Goal: Check status: Check status

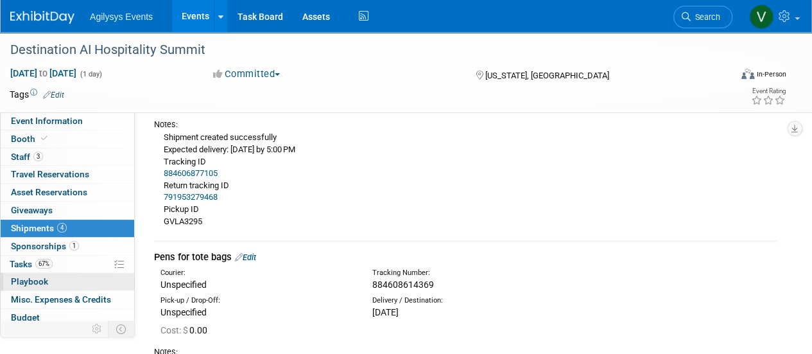
scroll to position [57, 0]
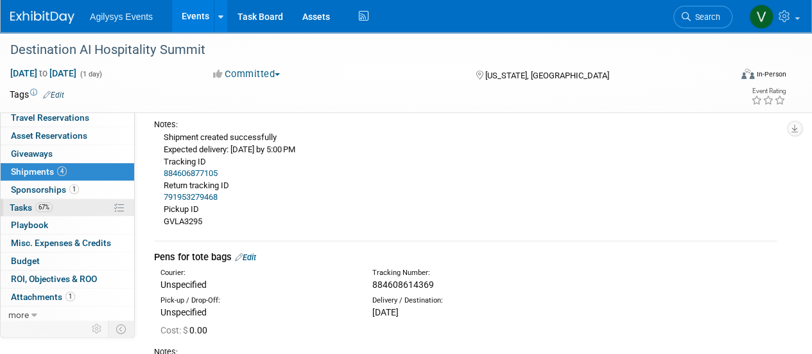
click at [31, 204] on span "Tasks 67%" at bounding box center [31, 207] width 43 height 10
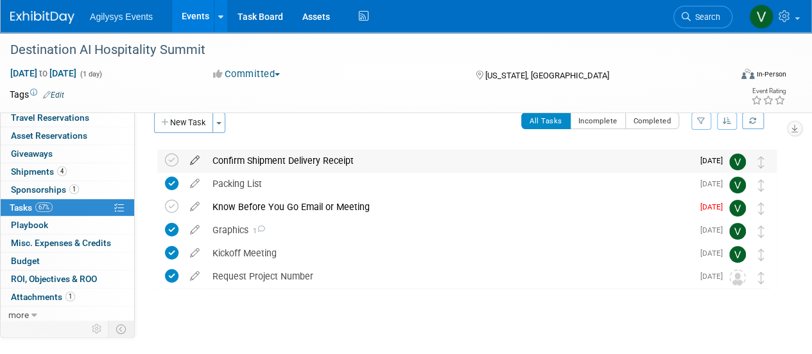
scroll to position [0, 0]
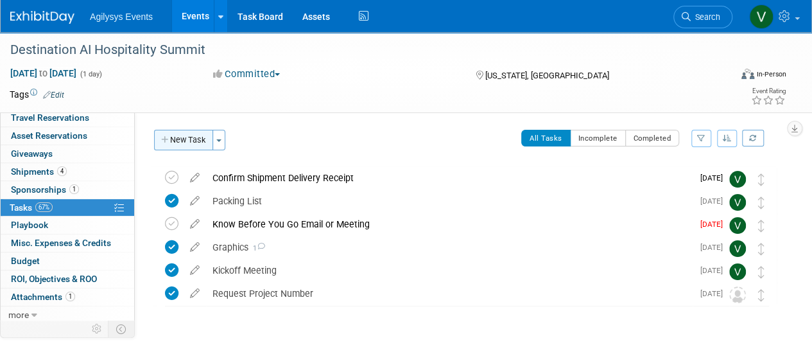
click at [187, 137] on button "New Task" at bounding box center [183, 140] width 59 height 21
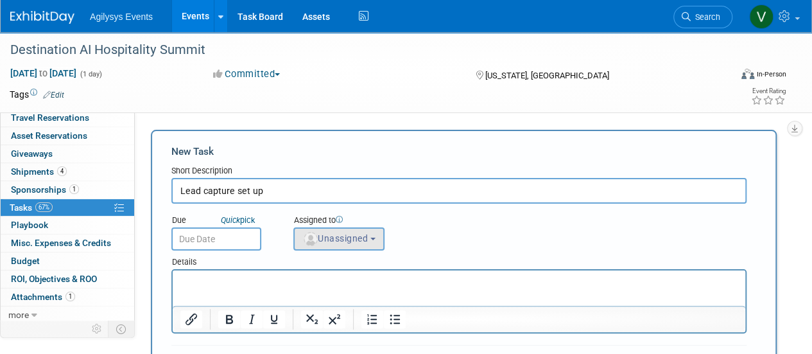
type input "Lead capture set up"
click at [348, 243] on span "Unassigned" at bounding box center [334, 238] width 65 height 10
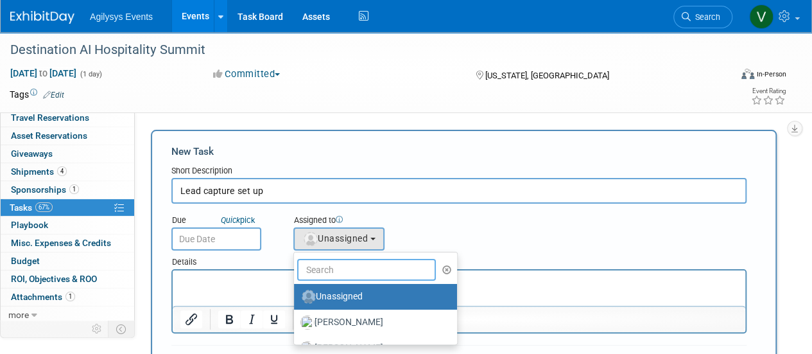
click at [358, 278] on input "text" at bounding box center [366, 270] width 139 height 22
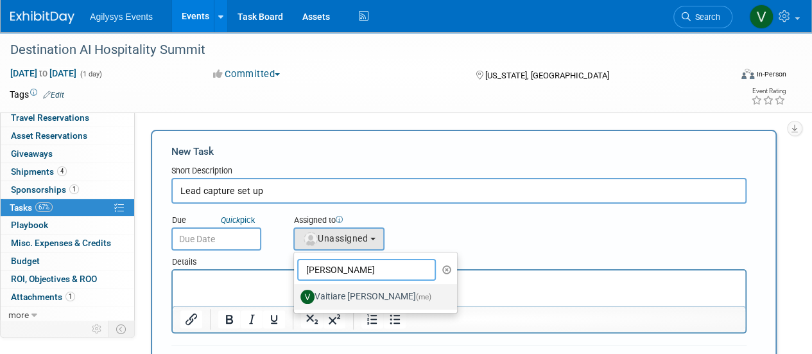
type input "vaiti"
click at [338, 295] on label "Vaitiare Munoz (me)" at bounding box center [373, 296] width 144 height 21
click at [296, 295] on input "Vaitiare Munoz (me)" at bounding box center [292, 295] width 8 height 8
select select "9da70825-3e02-4d1a-92dc-02b6497bcd7e"
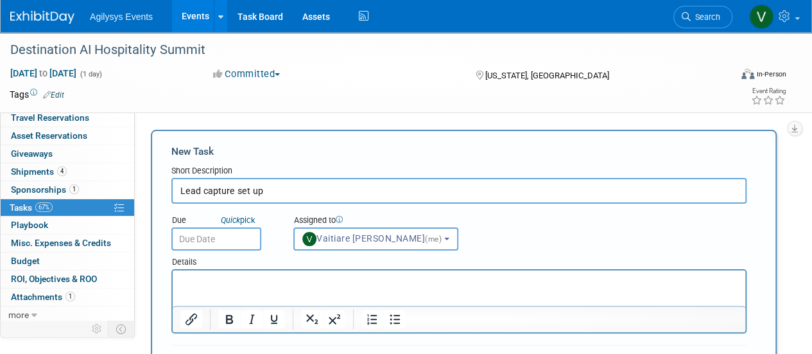
click at [235, 232] on input "text" at bounding box center [216, 238] width 90 height 23
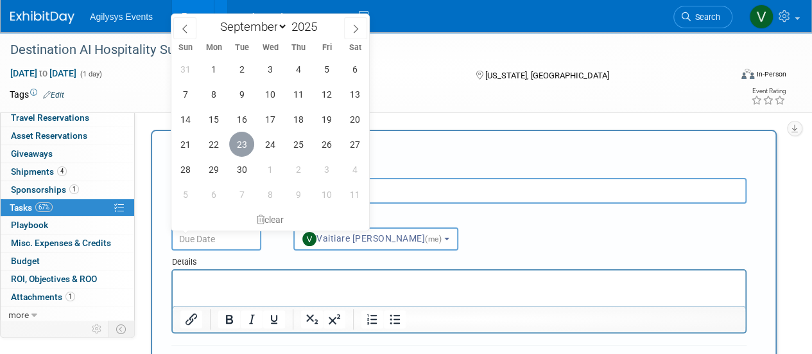
click at [238, 146] on span "23" at bounding box center [241, 144] width 25 height 25
type input "Sep 23, 2025"
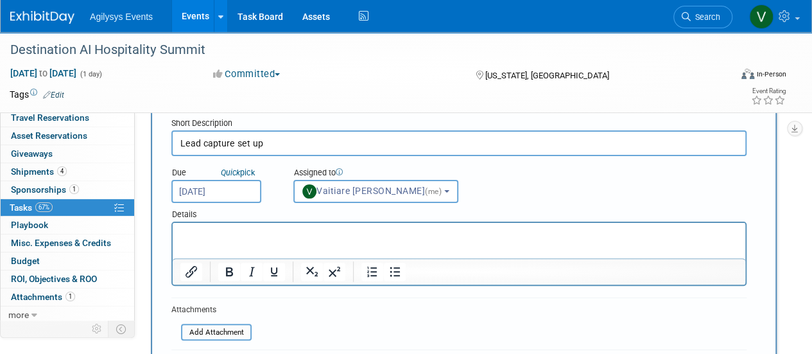
scroll to position [128, 0]
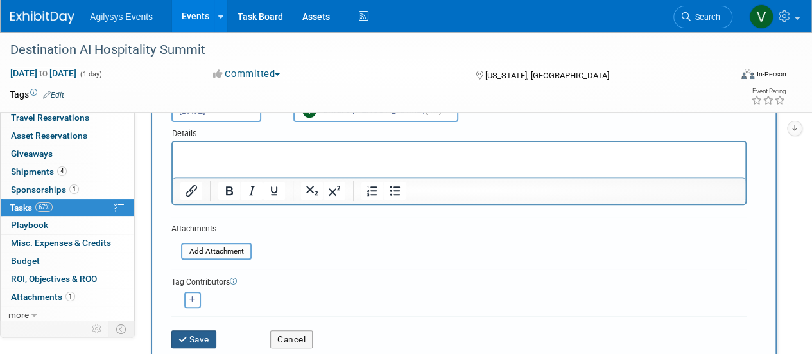
click at [191, 341] on button "Save" at bounding box center [193, 339] width 45 height 18
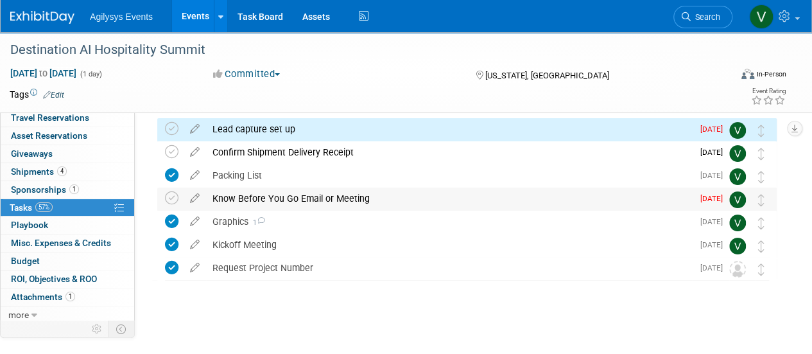
scroll to position [0, 0]
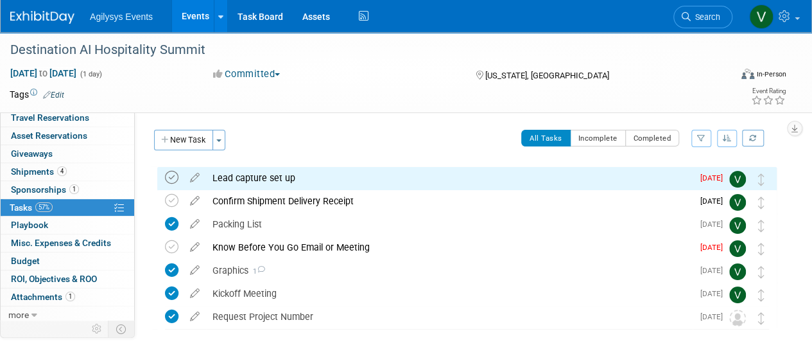
drag, startPoint x: 172, startPoint y: 178, endPoint x: 187, endPoint y: 207, distance: 32.7
click at [172, 177] on icon at bounding box center [171, 177] width 13 height 13
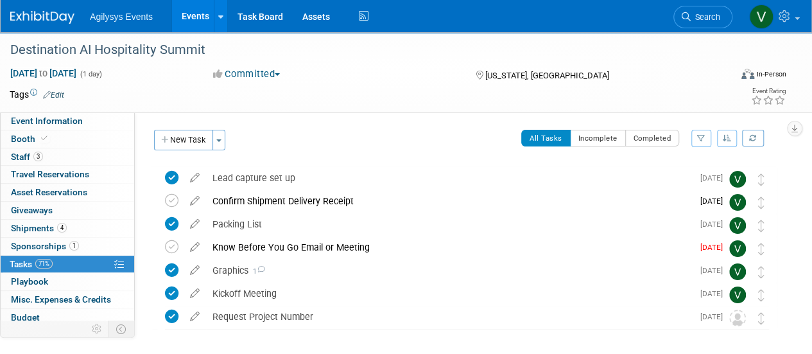
click at [57, 25] on div "Agilysys Events Events Add Event Bulk Upload Events Shareable Event Boards Rece…" at bounding box center [398, 16] width 776 height 32
click at [64, 17] on img at bounding box center [42, 17] width 64 height 13
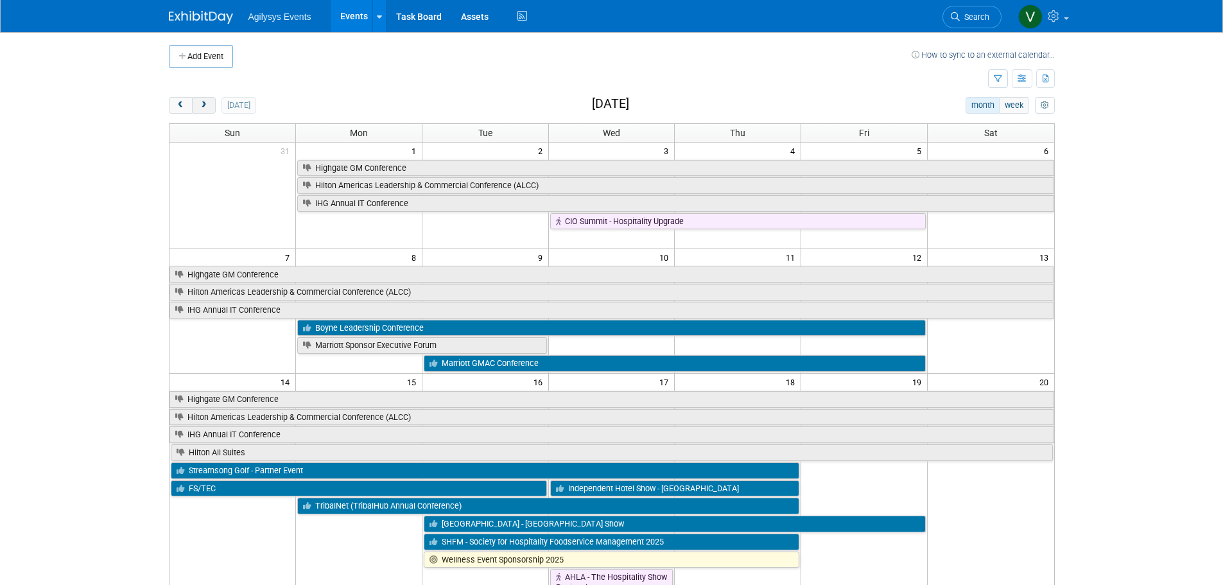
drag, startPoint x: 207, startPoint y: 99, endPoint x: 212, endPoint y: 109, distance: 10.6
click at [207, 99] on button "next" at bounding box center [204, 105] width 24 height 17
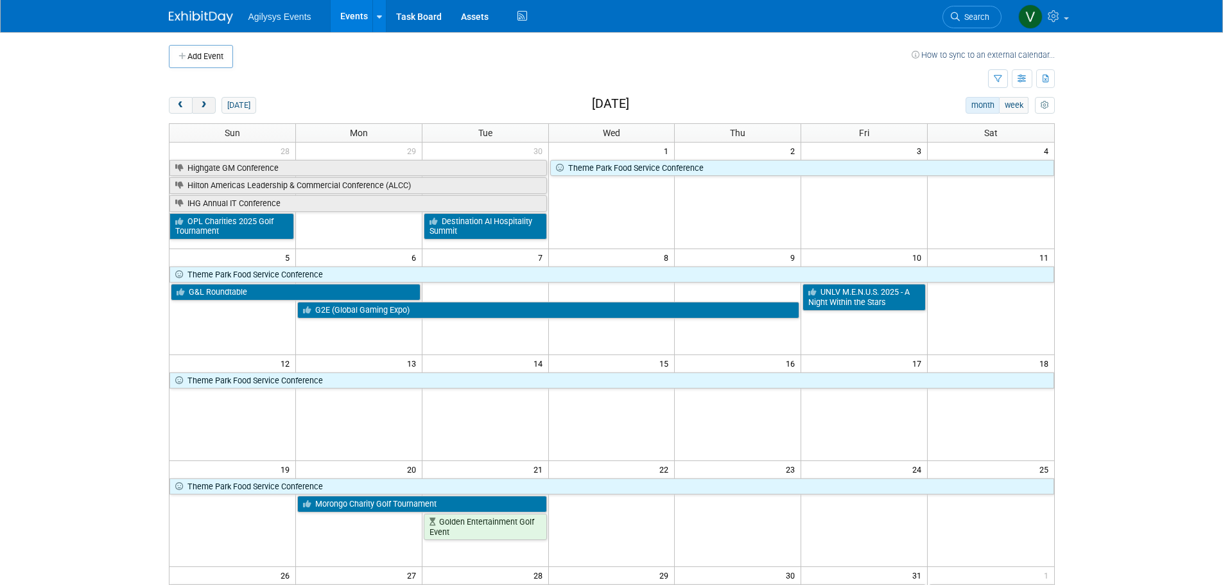
click at [204, 112] on button "next" at bounding box center [204, 105] width 24 height 17
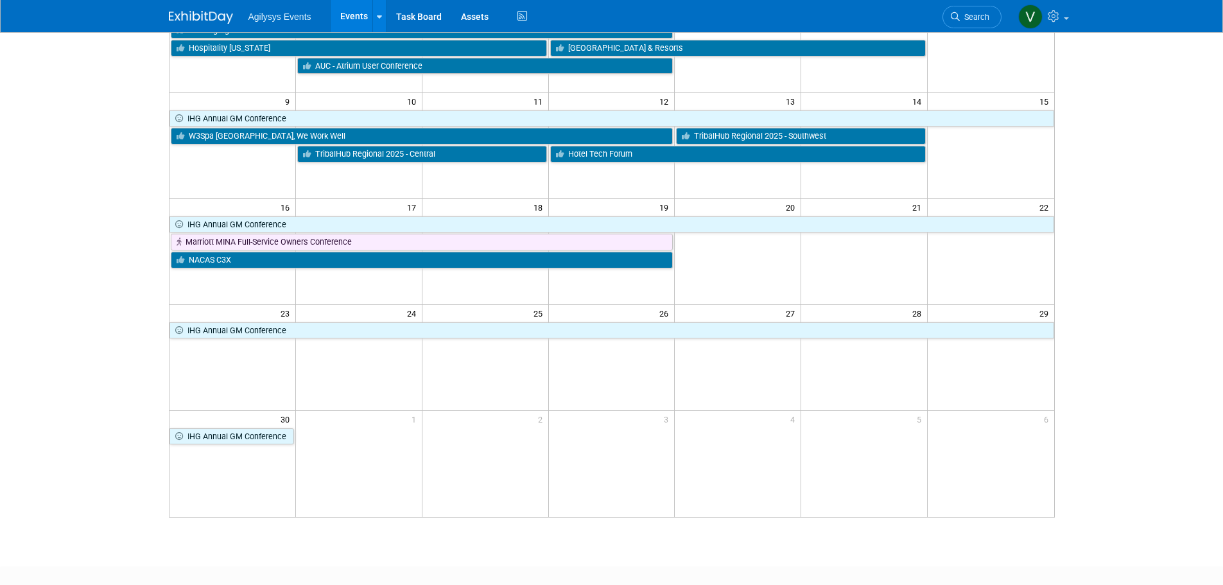
scroll to position [13, 0]
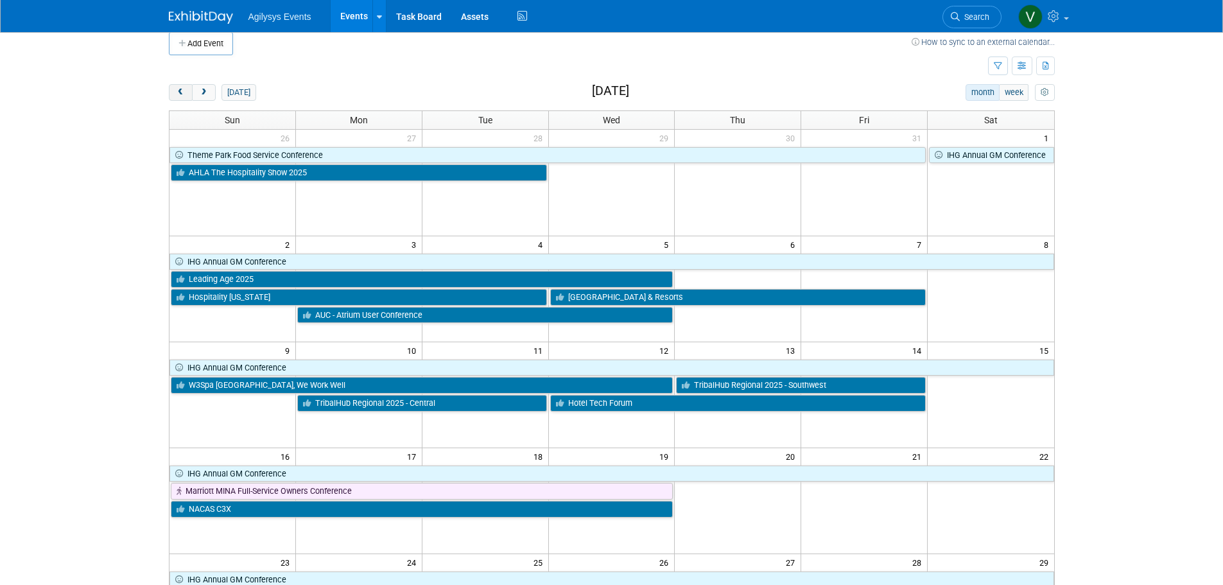
click at [186, 94] on button "prev" at bounding box center [181, 92] width 24 height 17
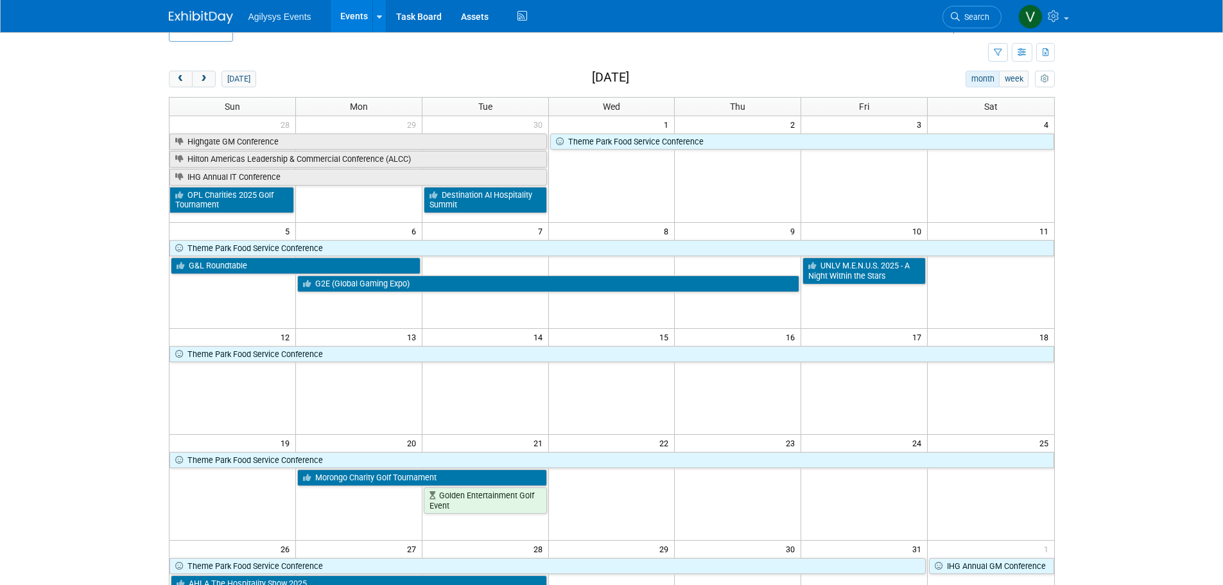
scroll to position [0, 0]
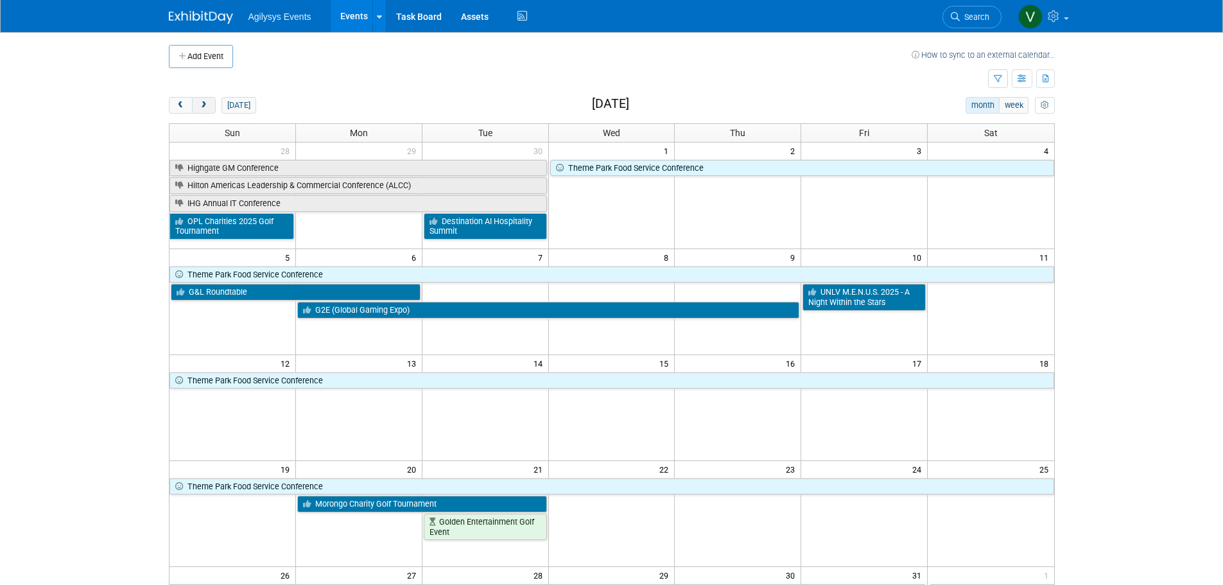
click at [205, 108] on span "next" at bounding box center [204, 105] width 10 height 8
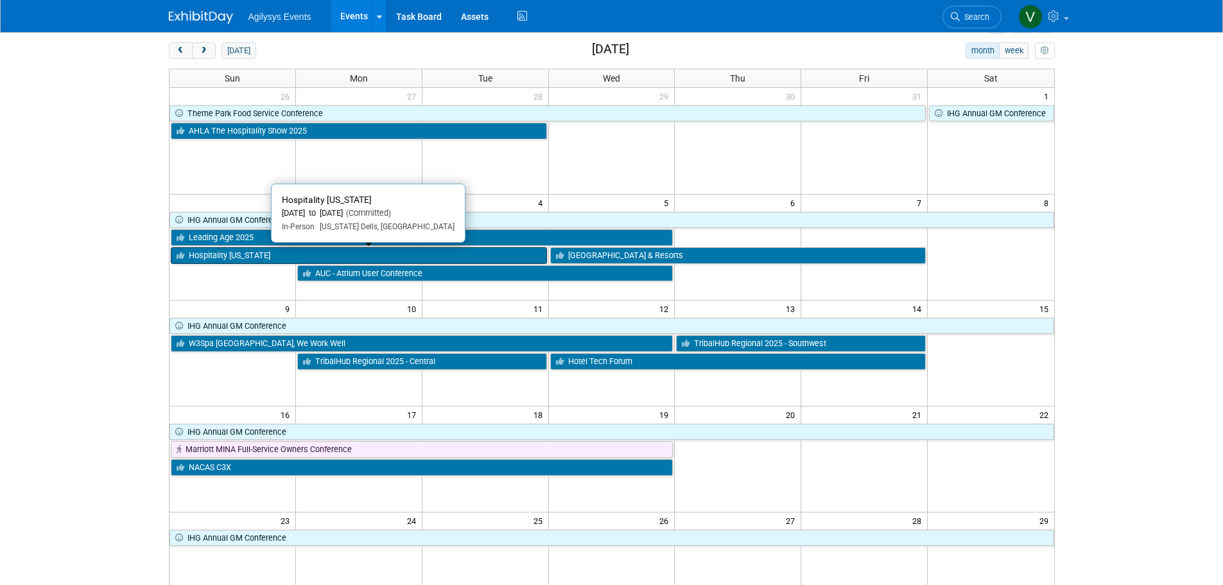
scroll to position [128, 0]
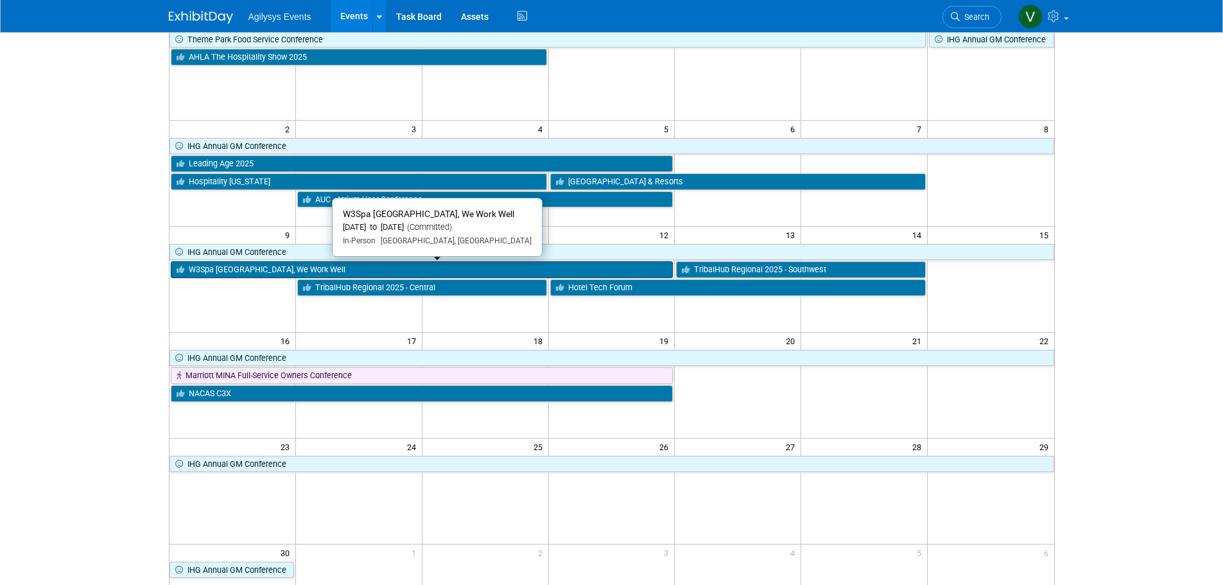
click at [424, 272] on link "W3Spa [GEOGRAPHIC_DATA], We Work Well" at bounding box center [422, 269] width 503 height 17
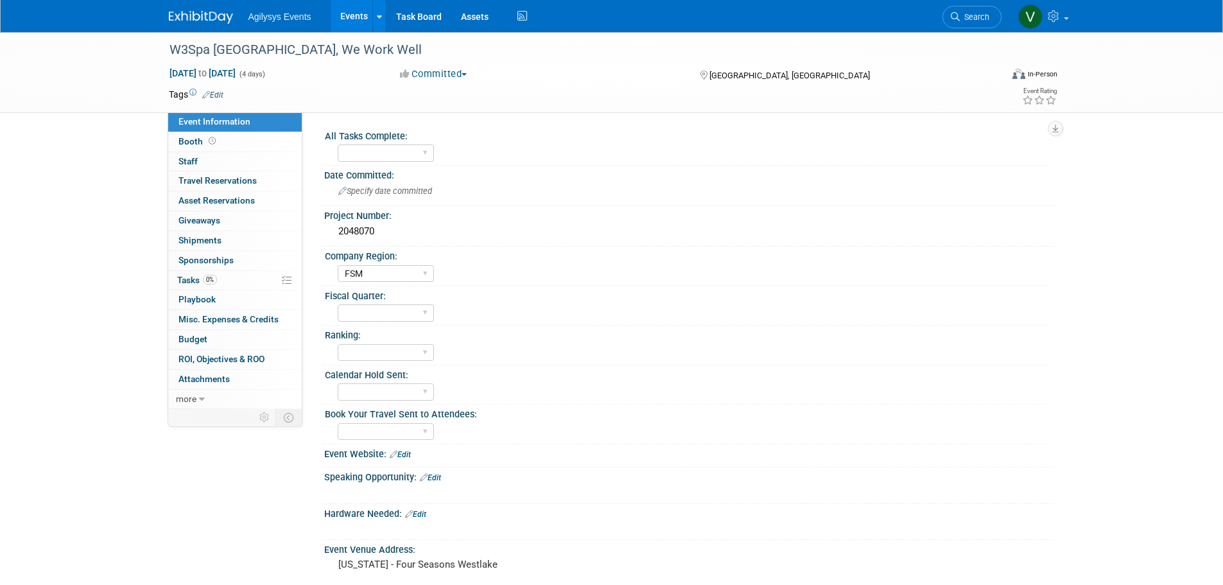
select select "FSM"
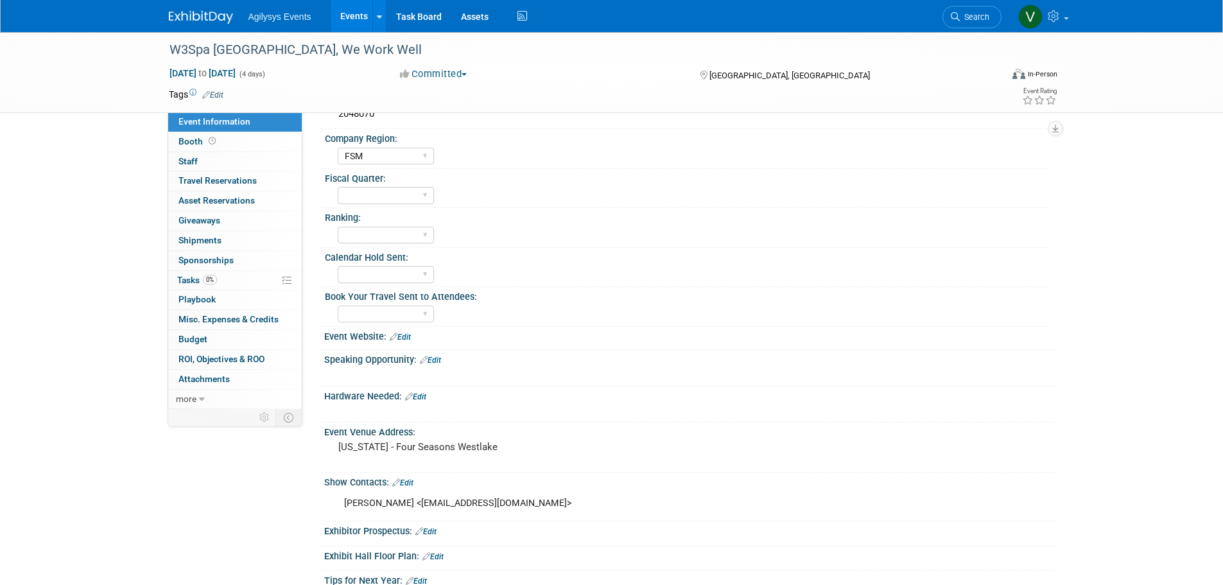
scroll to position [128, 0]
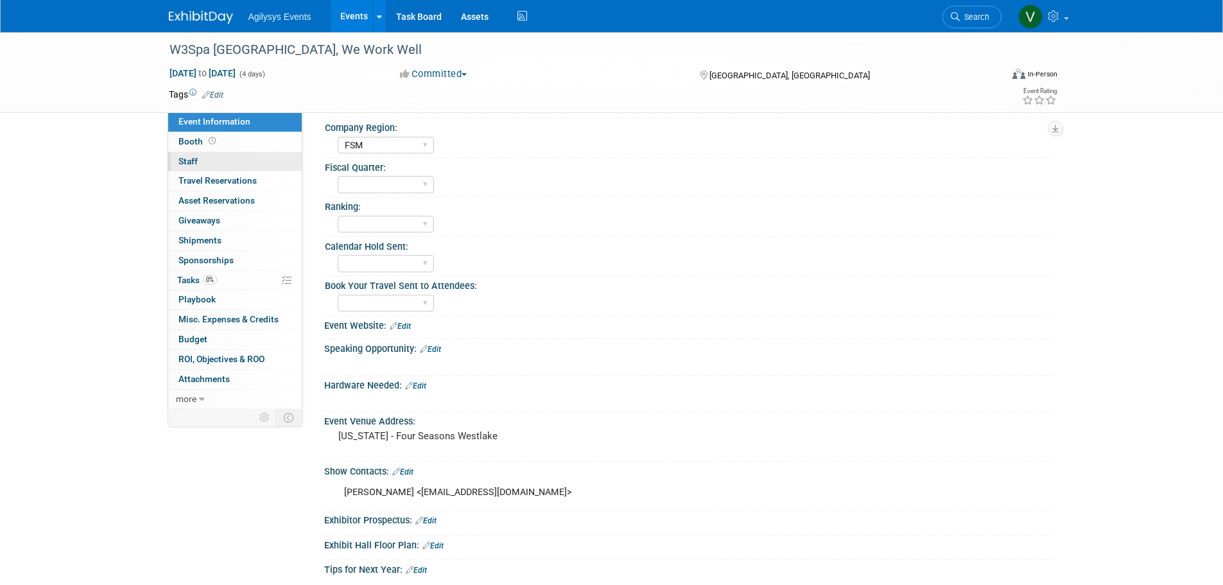
click at [198, 158] on link "0 Staff 0" at bounding box center [235, 161] width 134 height 19
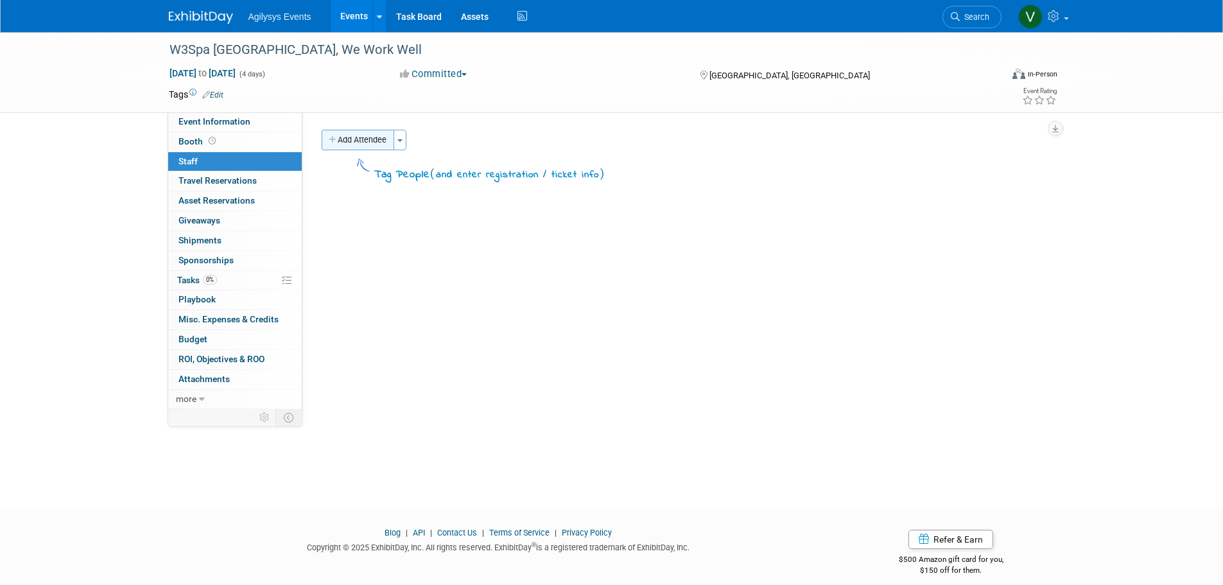
click at [379, 130] on button "Add Attendee" at bounding box center [358, 140] width 73 height 21
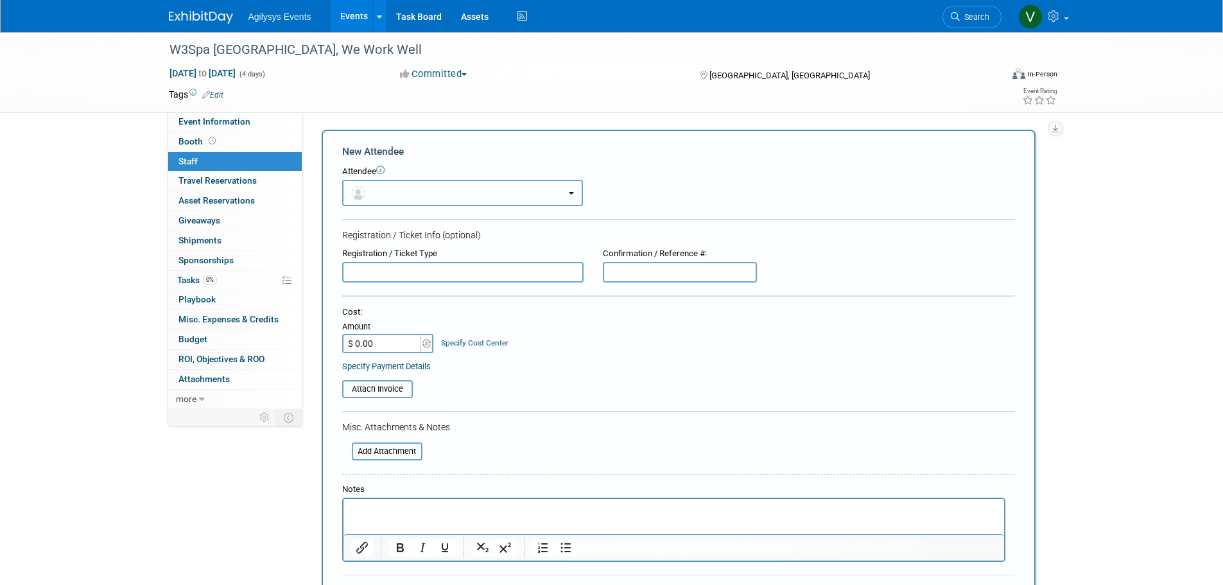
click at [412, 201] on button "button" at bounding box center [462, 193] width 241 height 26
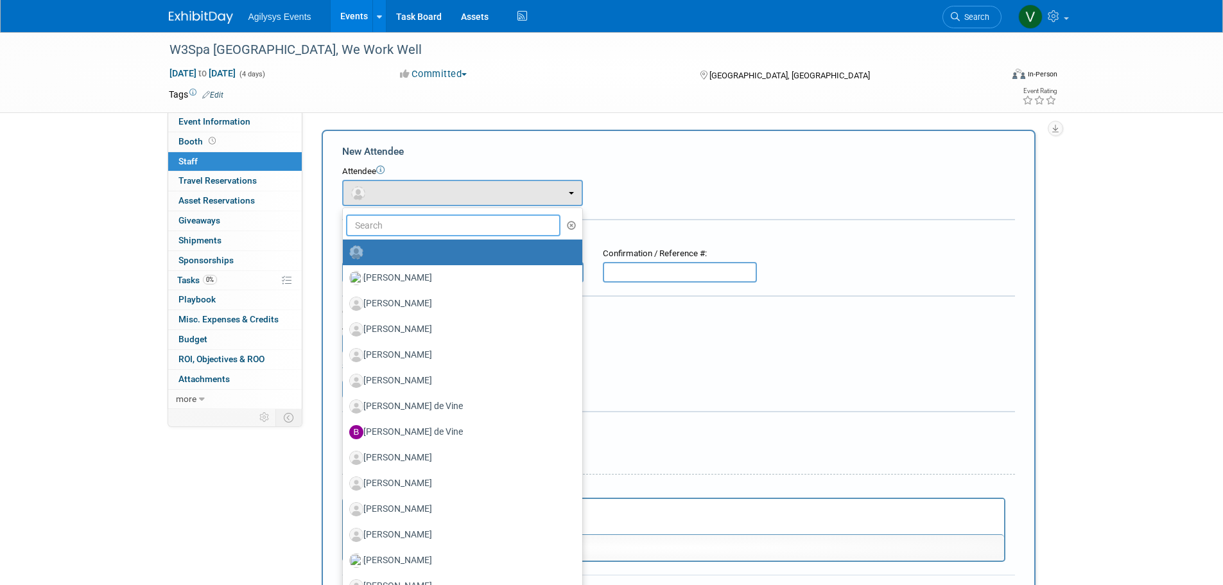
click at [399, 217] on input "text" at bounding box center [453, 225] width 215 height 22
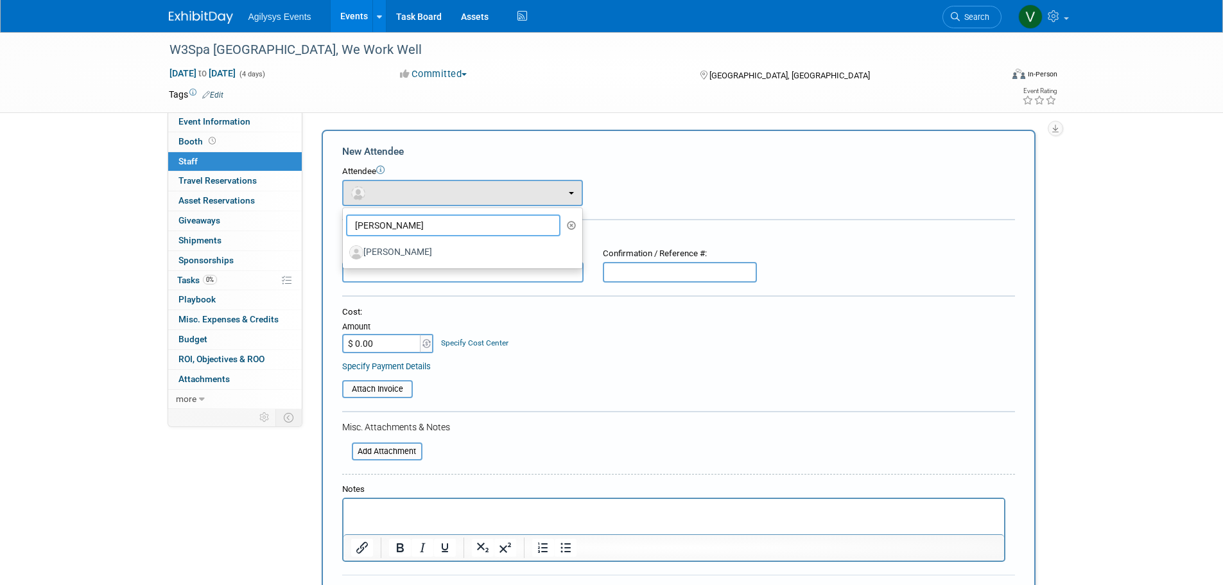
type input "nadia"
click at [426, 266] on ul "nadia Alan Edwards Angie Robinson Anoop Balakrishnan Ansley Sliker Ben Curtis (…" at bounding box center [462, 238] width 241 height 62
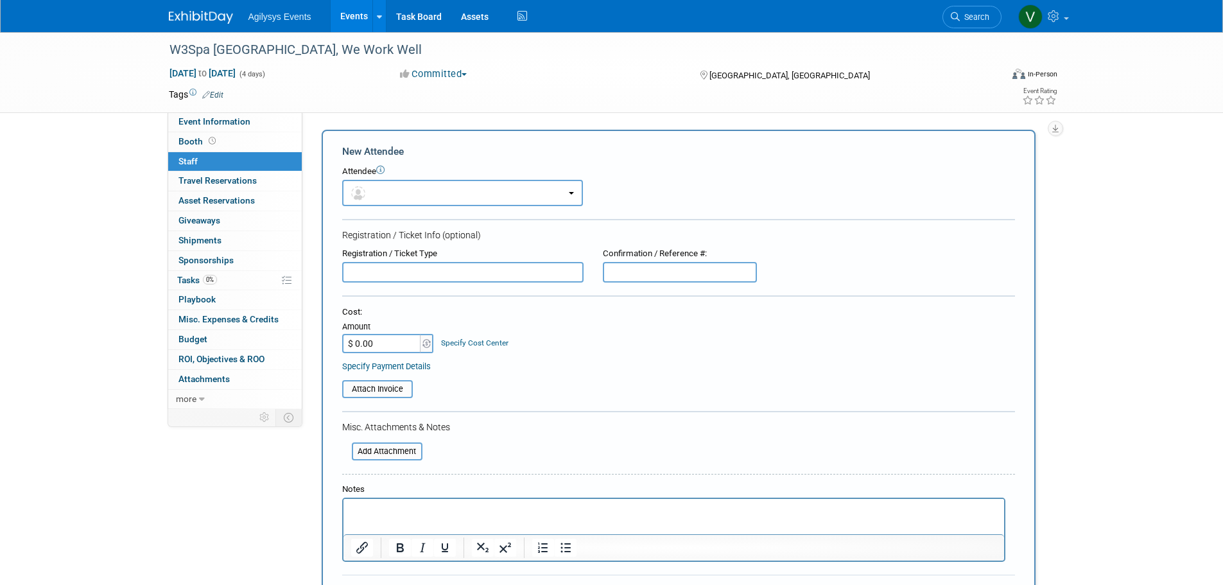
click at [421, 255] on div "Registration / Ticket Type" at bounding box center [462, 254] width 241 height 12
click at [397, 193] on button "button" at bounding box center [462, 193] width 241 height 26
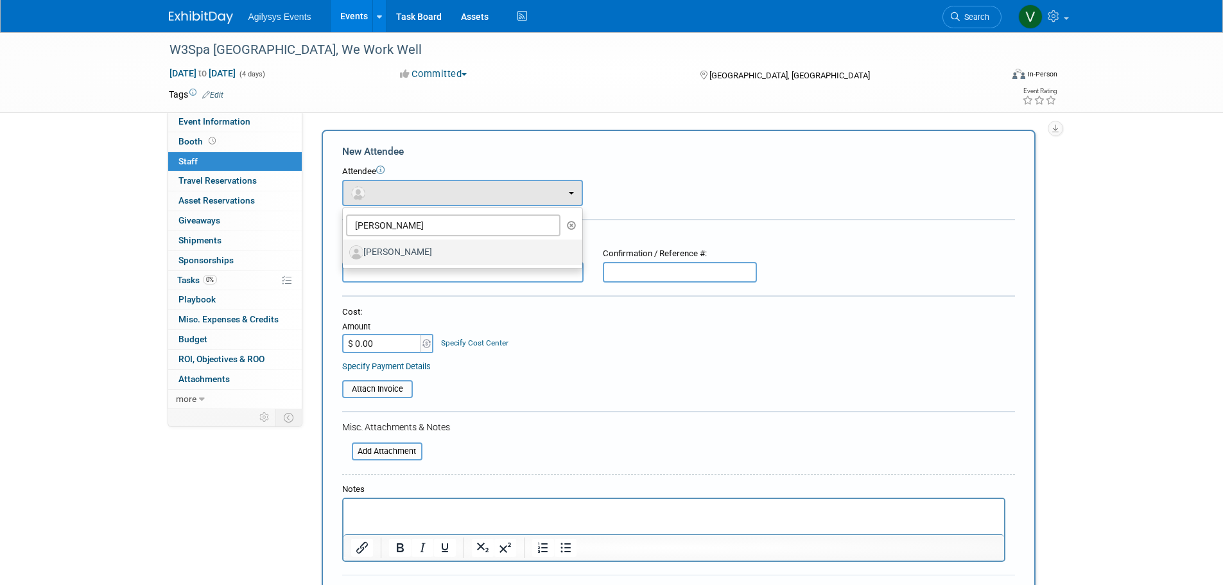
click at [399, 245] on label "Nadia Rehman" at bounding box center [459, 252] width 220 height 21
click at [345, 247] on input "Nadia Rehman" at bounding box center [340, 251] width 8 height 8
select select "4bdc1cda-7a56-4ef2-bfd6-14671761e848"
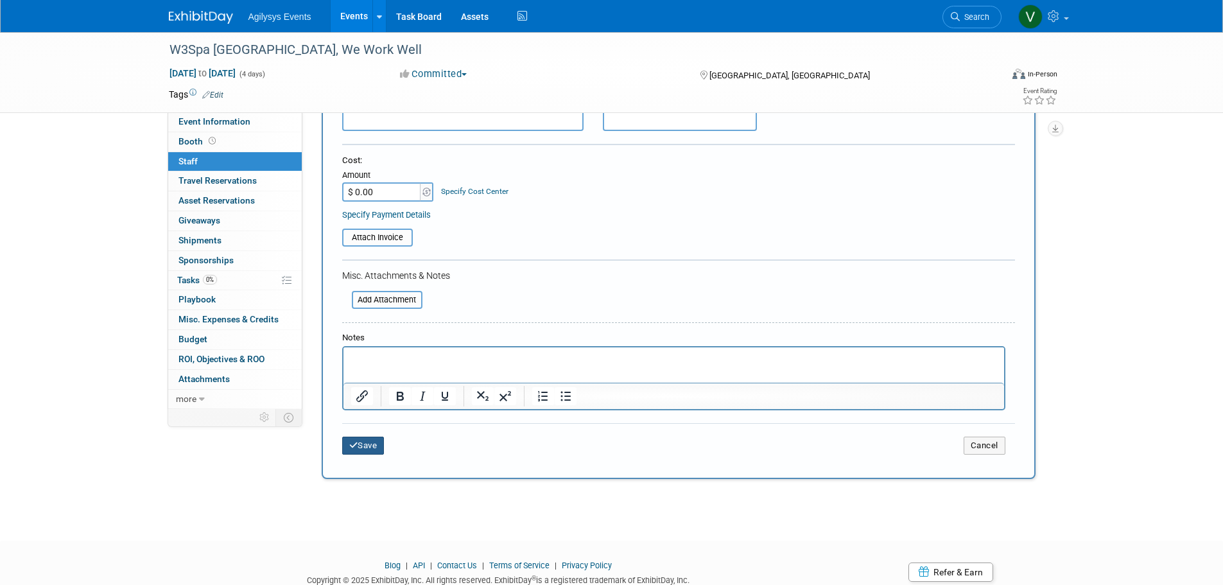
click at [366, 446] on button "Save" at bounding box center [363, 446] width 42 height 18
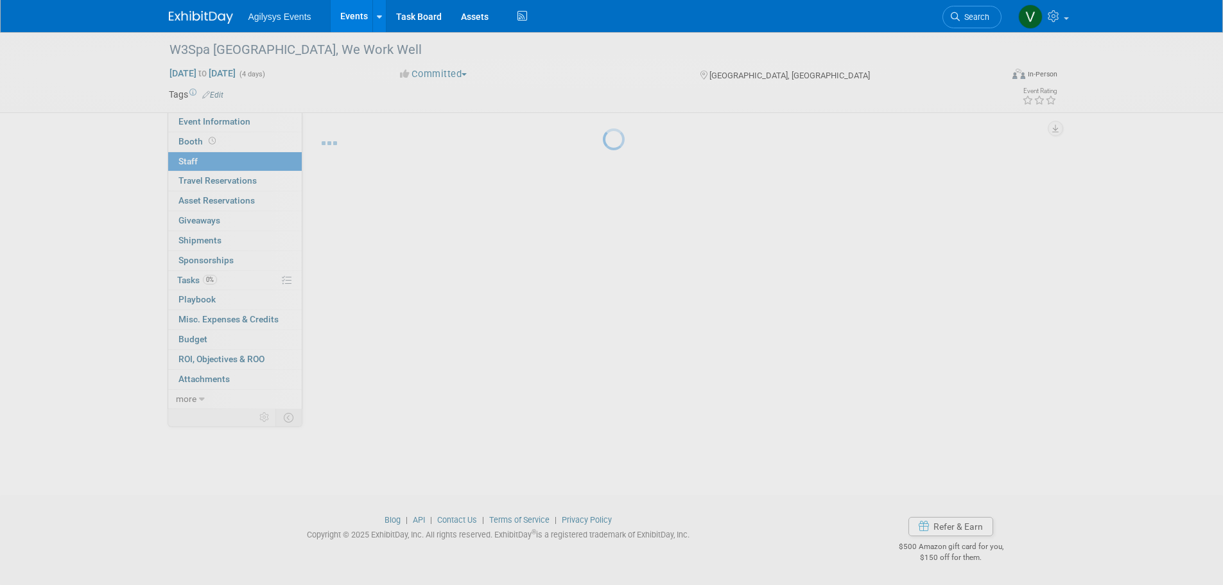
scroll to position [13, 0]
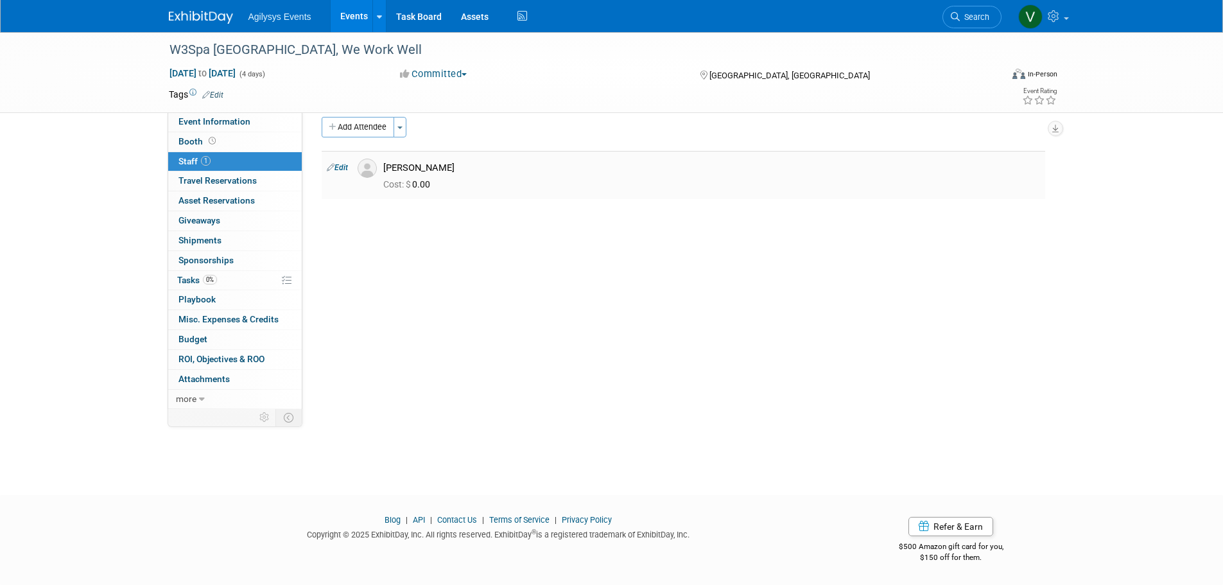
click at [381, 109] on div "W3Spa North America, We Work Well Nov 9, 2025 to Nov 12, 2025 (4 days) Nov 9, 2…" at bounding box center [611, 72] width 905 height 80
click at [371, 130] on button "Add Attendee" at bounding box center [358, 127] width 73 height 21
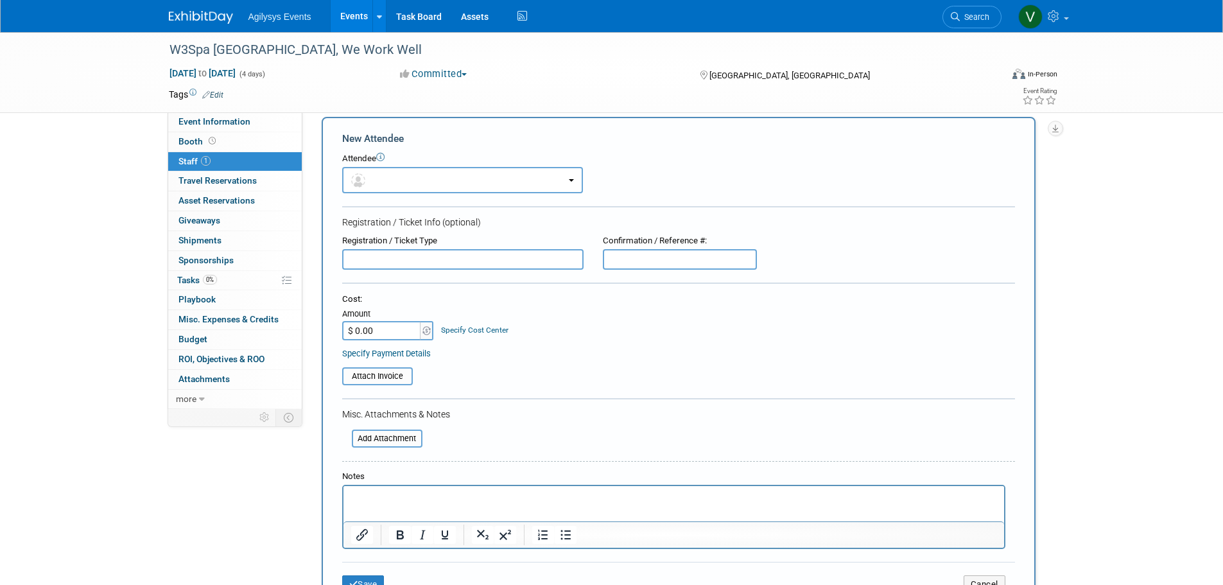
scroll to position [0, 0]
click at [390, 181] on button "button" at bounding box center [462, 180] width 241 height 26
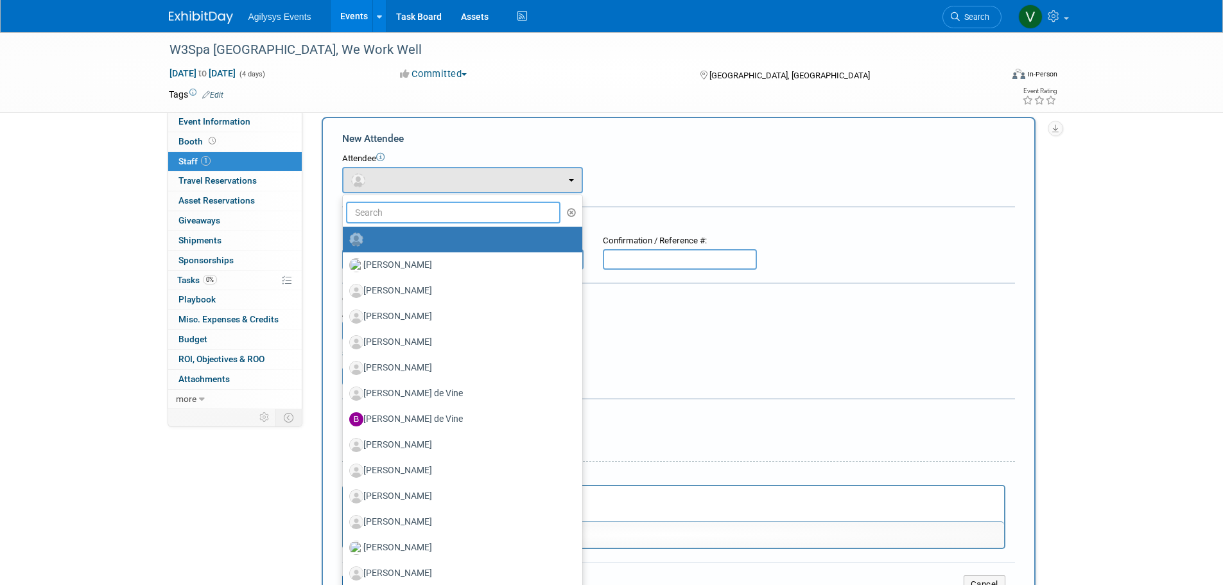
click at [379, 209] on input "text" at bounding box center [453, 213] width 215 height 22
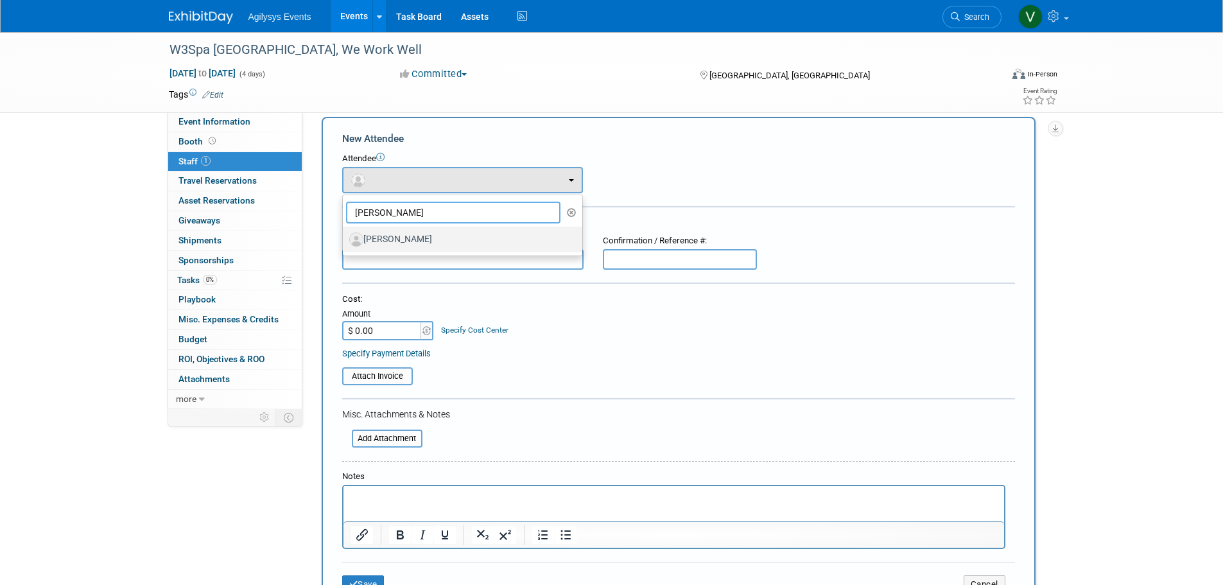
type input "sarah"
click at [428, 242] on label "[PERSON_NAME]" at bounding box center [459, 239] width 220 height 21
click at [417, 238] on label "[PERSON_NAME]" at bounding box center [459, 239] width 220 height 21
click at [345, 238] on input "[PERSON_NAME]" at bounding box center [340, 238] width 8 height 8
select select "1d63f5b6-d2cf-4612-bbfd-39bf1f5dc327"
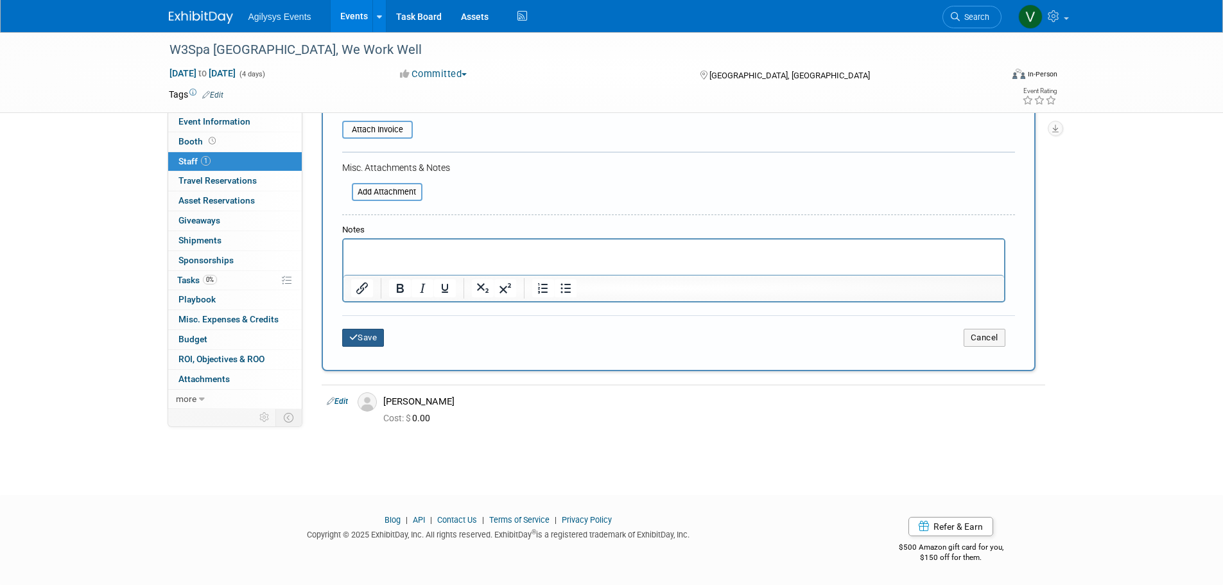
click at [374, 338] on button "Save" at bounding box center [363, 338] width 42 height 18
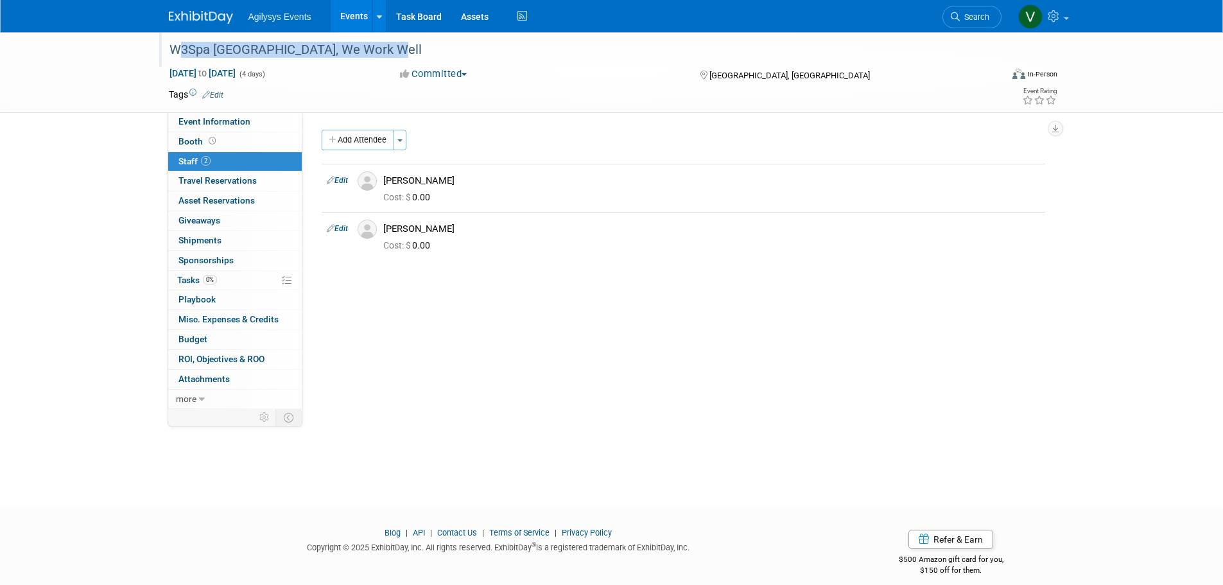
drag, startPoint x: 171, startPoint y: 48, endPoint x: 407, endPoint y: 48, distance: 236.3
click at [407, 48] on div "W3Spa [GEOGRAPHIC_DATA], We Work Well" at bounding box center [573, 50] width 817 height 23
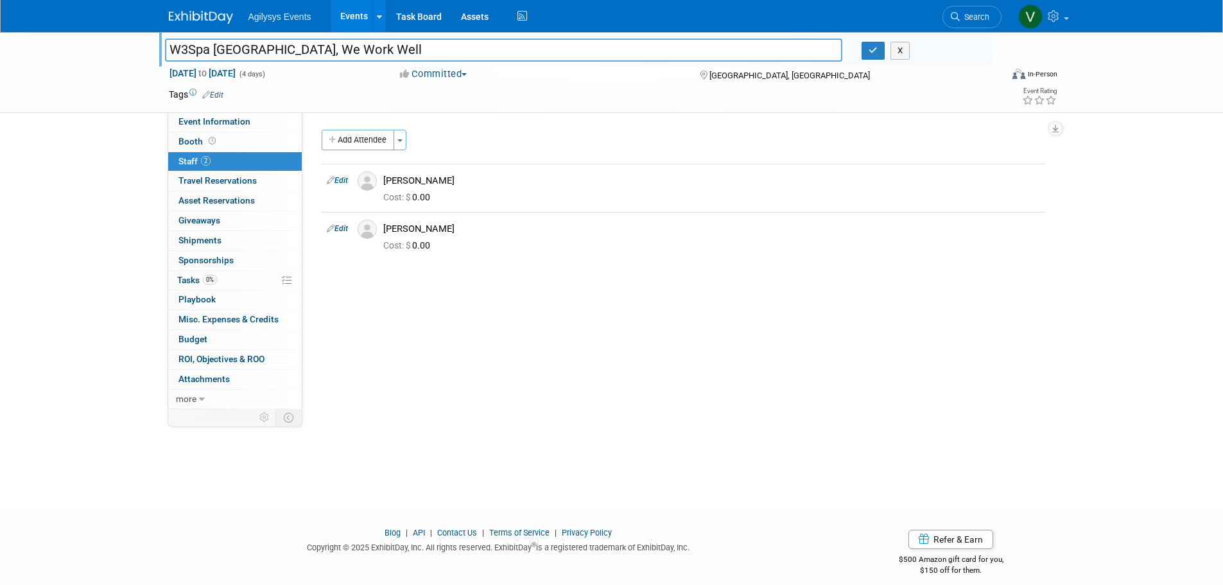
drag, startPoint x: 367, startPoint y: 48, endPoint x: 392, endPoint y: 47, distance: 25.1
click at [392, 47] on input "W3Spa [GEOGRAPHIC_DATA], We Work Well" at bounding box center [504, 50] width 678 height 22
drag, startPoint x: 392, startPoint y: 49, endPoint x: 180, endPoint y: 54, distance: 212.0
click at [148, 55] on div "W3Spa North America, We Work Well W3Spa North America, We Work Well X Nov 9, 20…" at bounding box center [611, 72] width 1223 height 81
drag, startPoint x: 817, startPoint y: 82, endPoint x: 711, endPoint y: 75, distance: 106.8
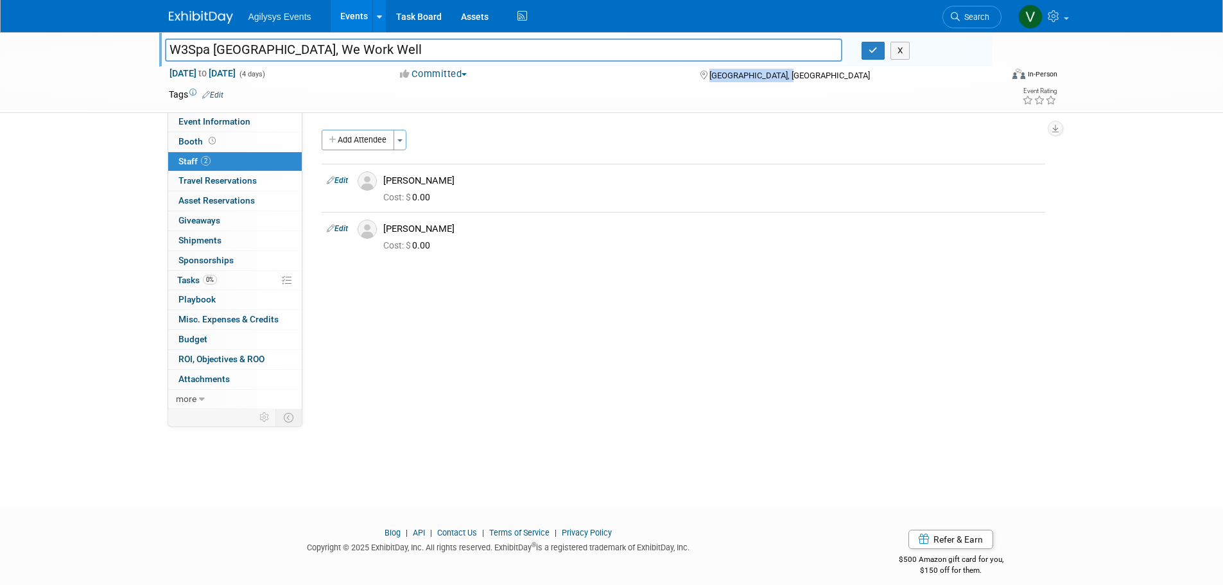
click at [709, 78] on div "Nov 9, 2025 to Nov 12, 2025 (4 days) Nov 9, 2025 to Nov 12, 2025 Committed Comm…" at bounding box center [613, 76] width 909 height 19
copy span "[GEOGRAPHIC_DATA], [GEOGRAPHIC_DATA]"
click at [243, 126] on span "Event Information" at bounding box center [215, 121] width 72 height 10
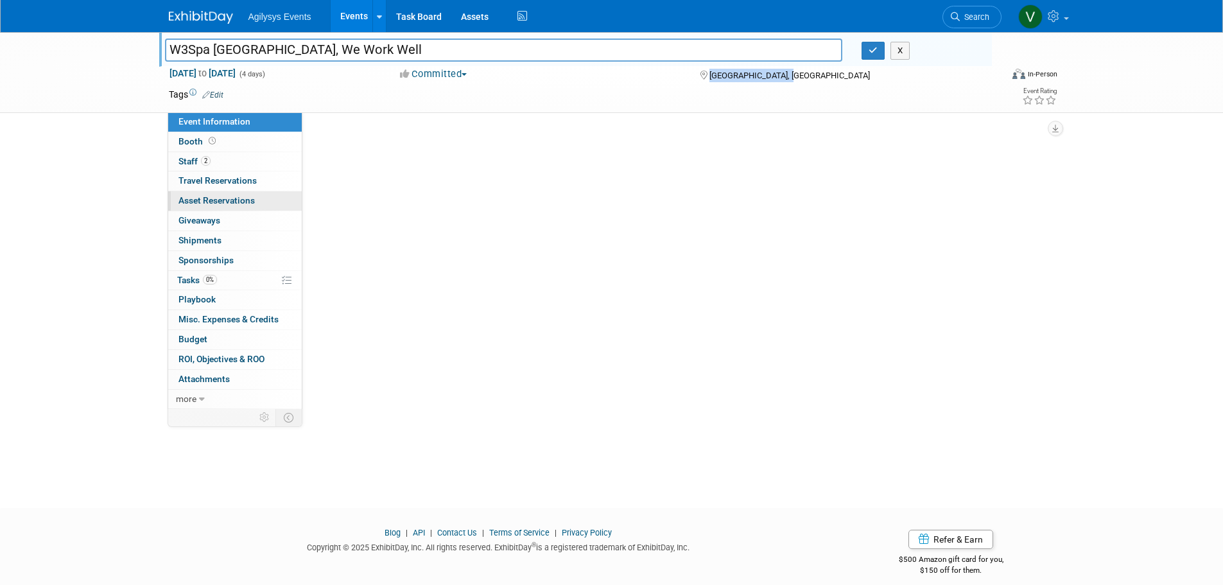
select select "FSM"
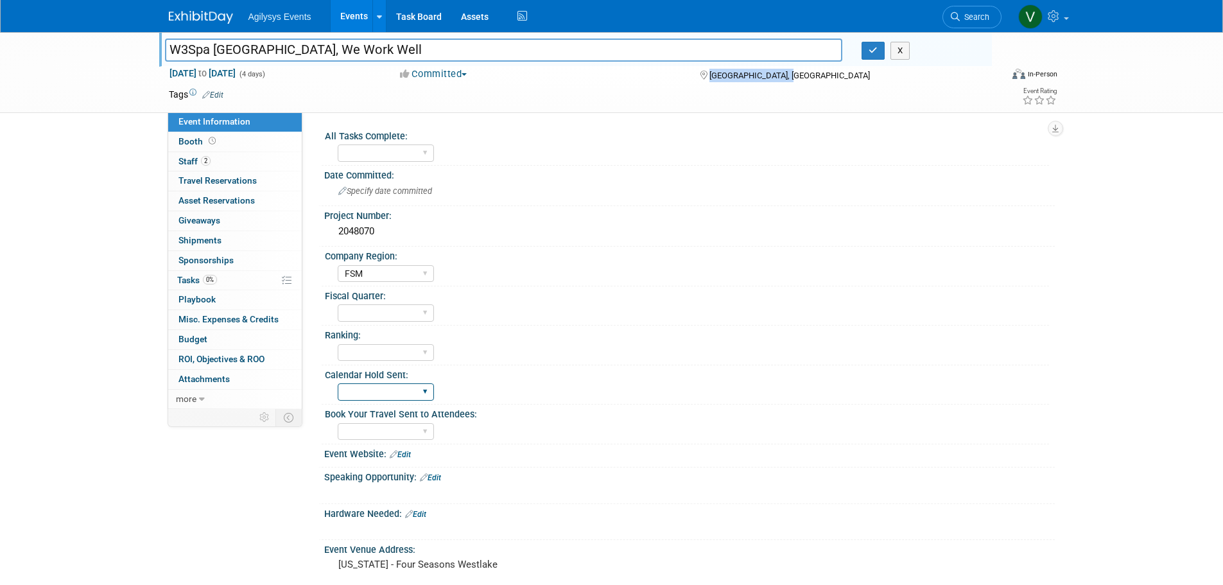
drag, startPoint x: 399, startPoint y: 388, endPoint x: 394, endPoint y: 397, distance: 10.1
click at [399, 388] on select "Yes" at bounding box center [386, 391] width 96 height 17
select select "Yes"
click at [338, 383] on select "Yes" at bounding box center [386, 391] width 96 height 17
click at [659, 443] on div "Book Your Travel Sent to Attendees: Yes" at bounding box center [686, 424] width 728 height 39
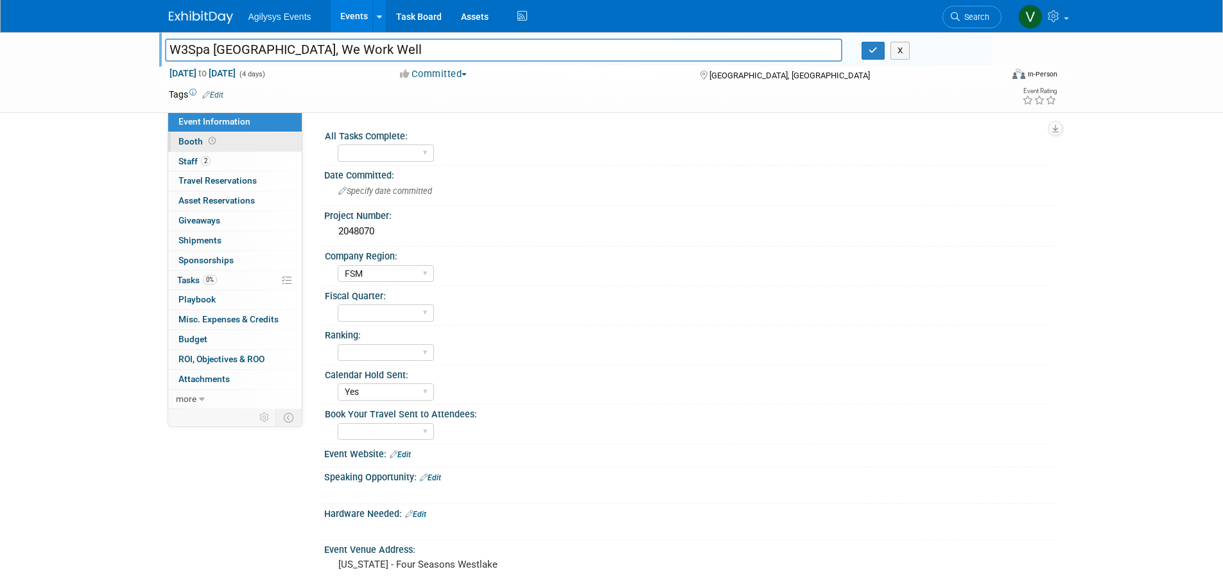
click at [225, 140] on link "Booth" at bounding box center [235, 141] width 134 height 19
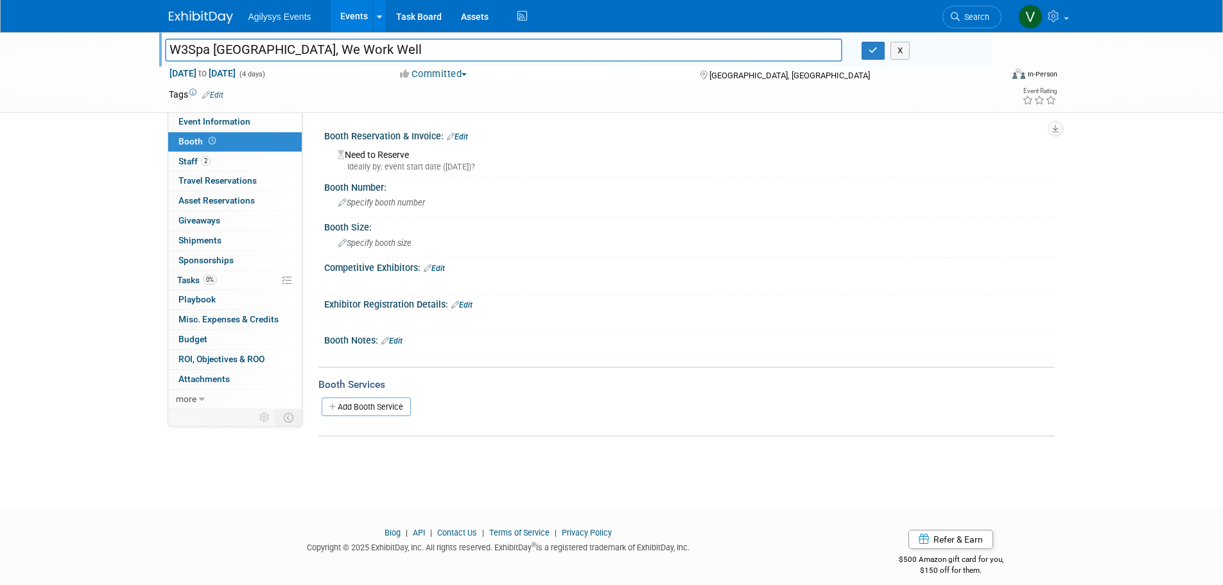
drag, startPoint x: 469, startPoint y: 131, endPoint x: 462, endPoint y: 141, distance: 11.9
click at [468, 131] on div "Booth Reservation & Invoice: Edit" at bounding box center [689, 134] width 731 height 17
click at [461, 137] on link "Edit" at bounding box center [457, 136] width 21 height 9
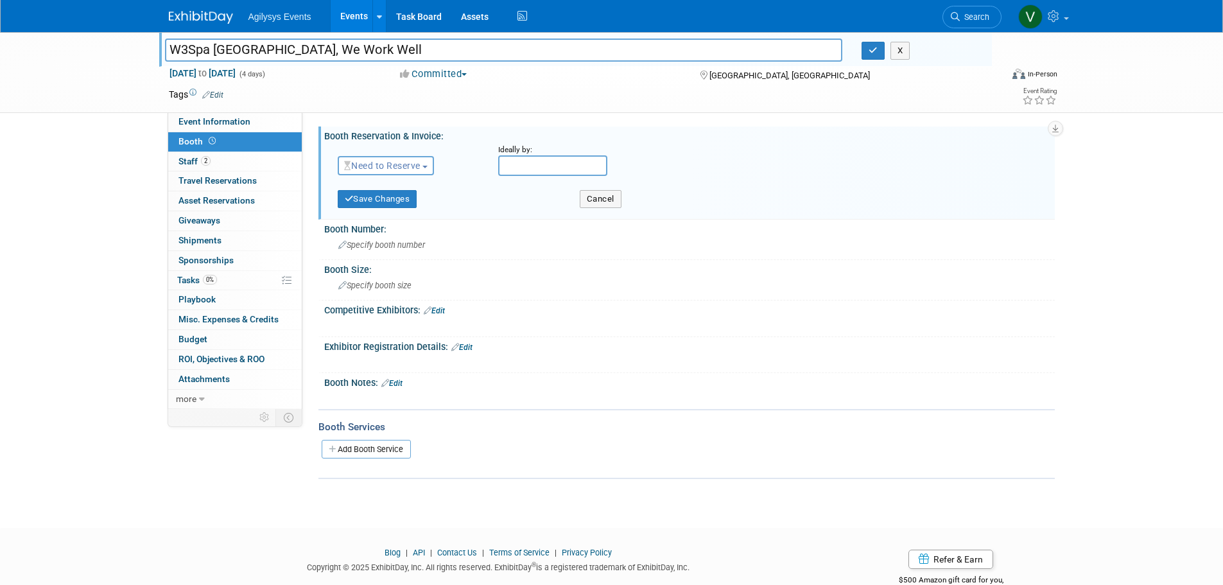
click at [401, 166] on span "Need to Reserve" at bounding box center [382, 166] width 76 height 10
click at [380, 226] on link "No Reservation Required" at bounding box center [406, 223] width 137 height 18
click at [382, 200] on button "Save Changes" at bounding box center [378, 199] width 80 height 18
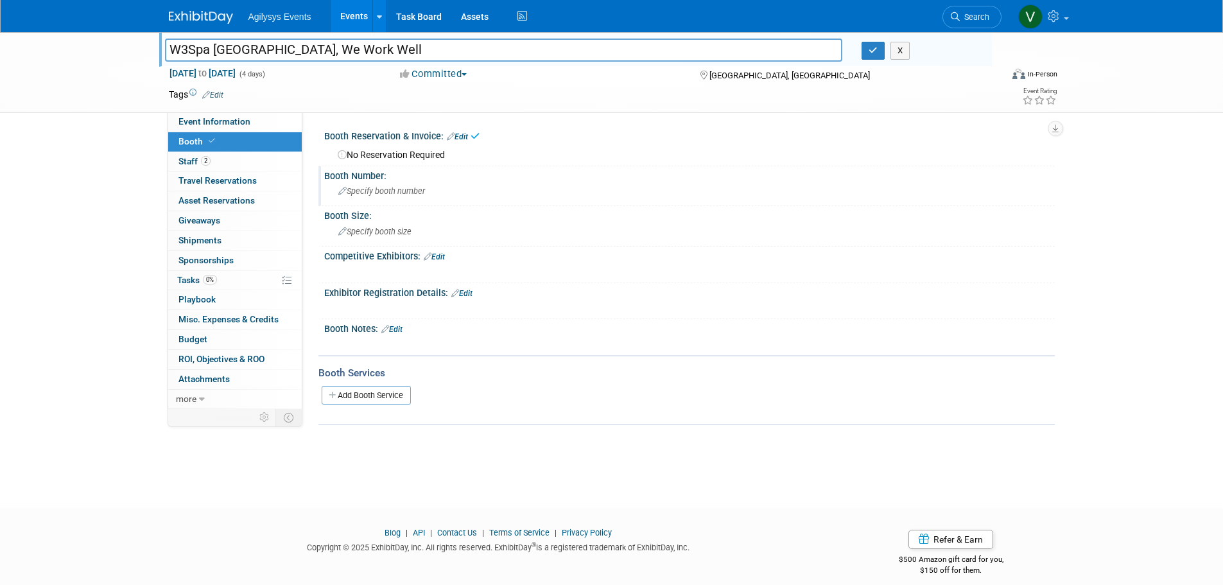
click at [368, 184] on div "Specify booth number" at bounding box center [689, 191] width 711 height 20
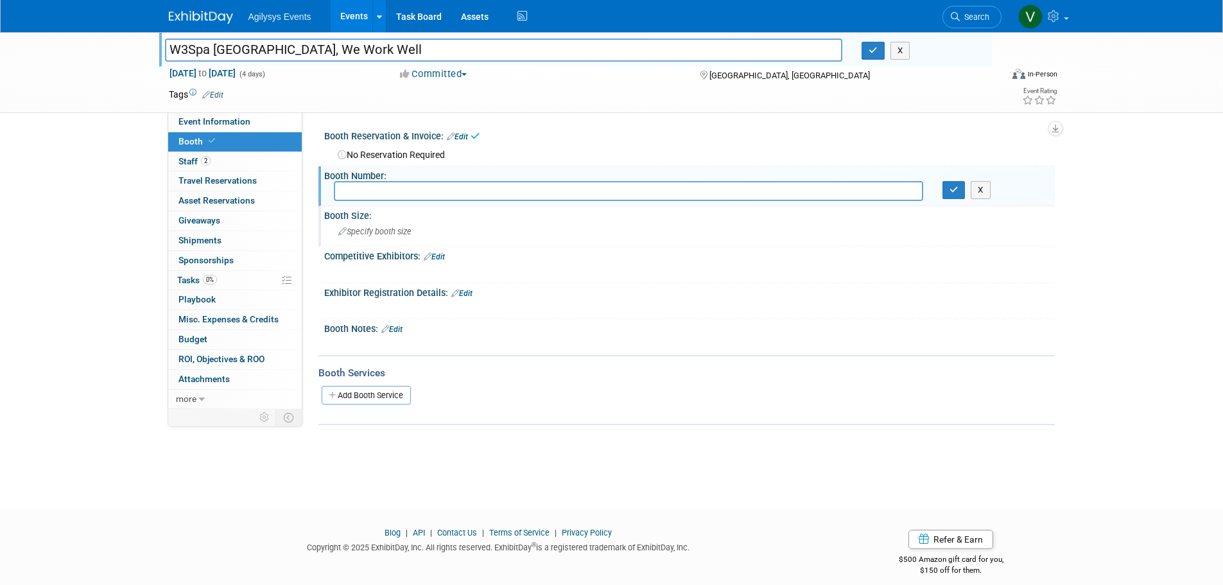
click at [365, 227] on span "Specify booth size" at bounding box center [374, 232] width 73 height 10
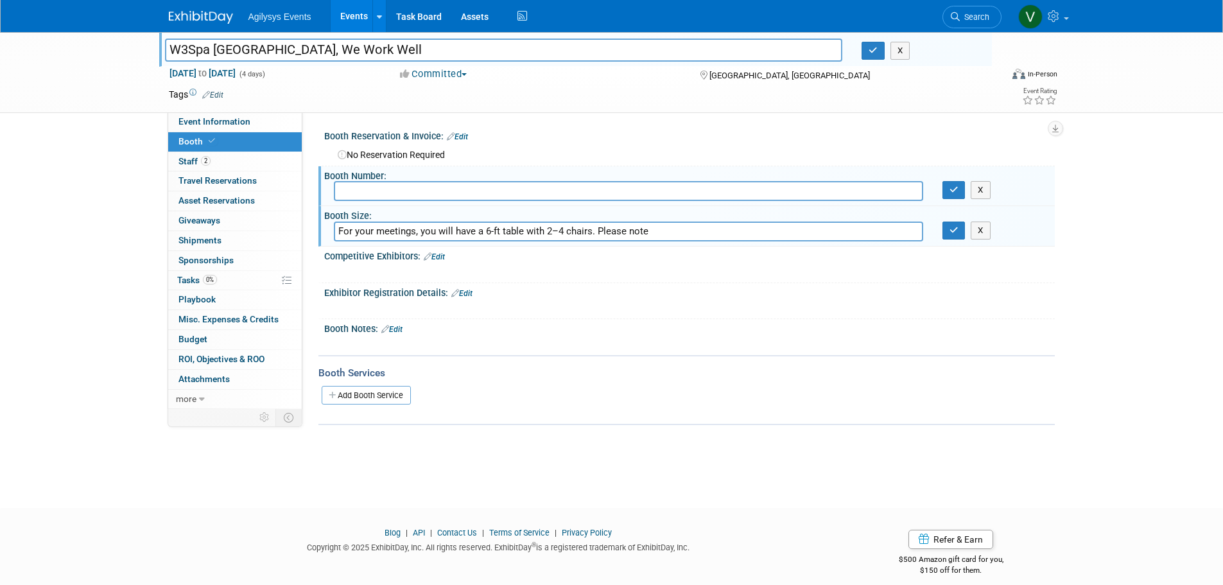
drag, startPoint x: 677, startPoint y: 234, endPoint x: 590, endPoint y: 236, distance: 86.7
click at [590, 236] on input "For your meetings, you will have a 6-ft table with 2–4 chairs. Please note" at bounding box center [628, 232] width 589 height 20
type input "For your meetings, you will have a 6-ft table with 2–4 chairs"
click at [957, 231] on icon "button" at bounding box center [954, 230] width 9 height 8
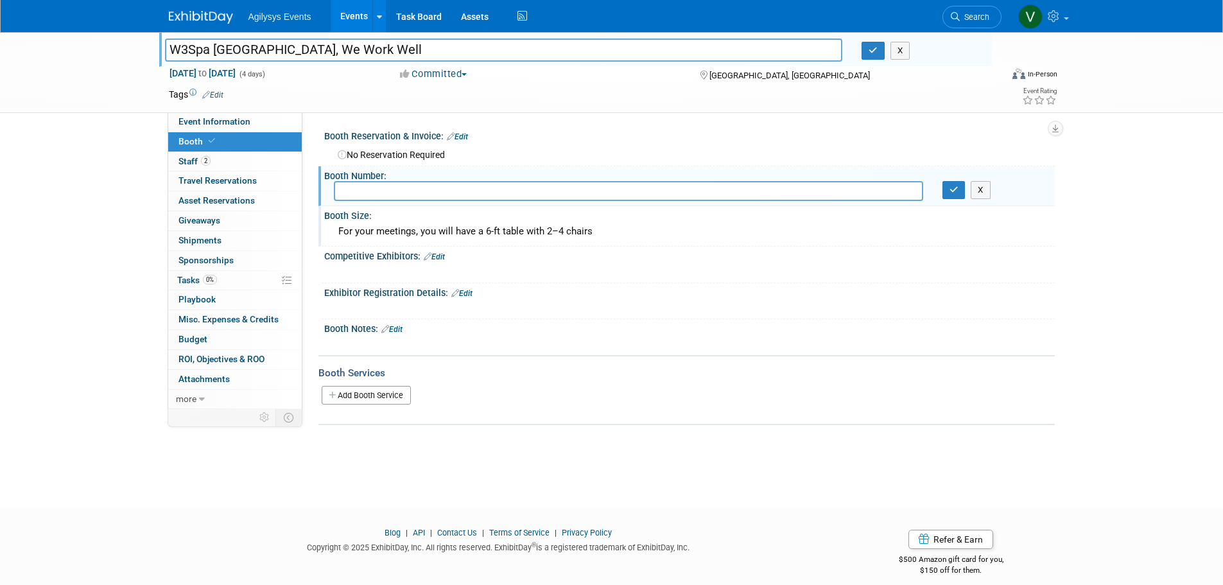
click at [414, 471] on div "W3Spa North America, We Work Well W3Spa North America, We Work Well X Nov 9, 20…" at bounding box center [611, 258] width 1223 height 453
click at [207, 19] on img at bounding box center [201, 17] width 64 height 13
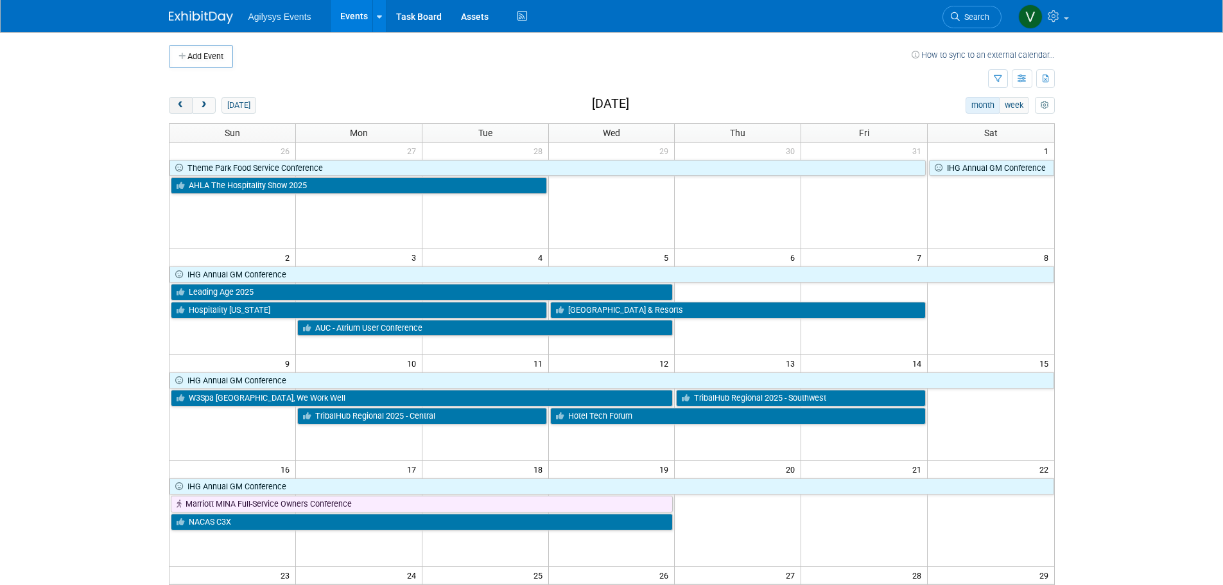
click at [181, 107] on span "prev" at bounding box center [181, 105] width 10 height 8
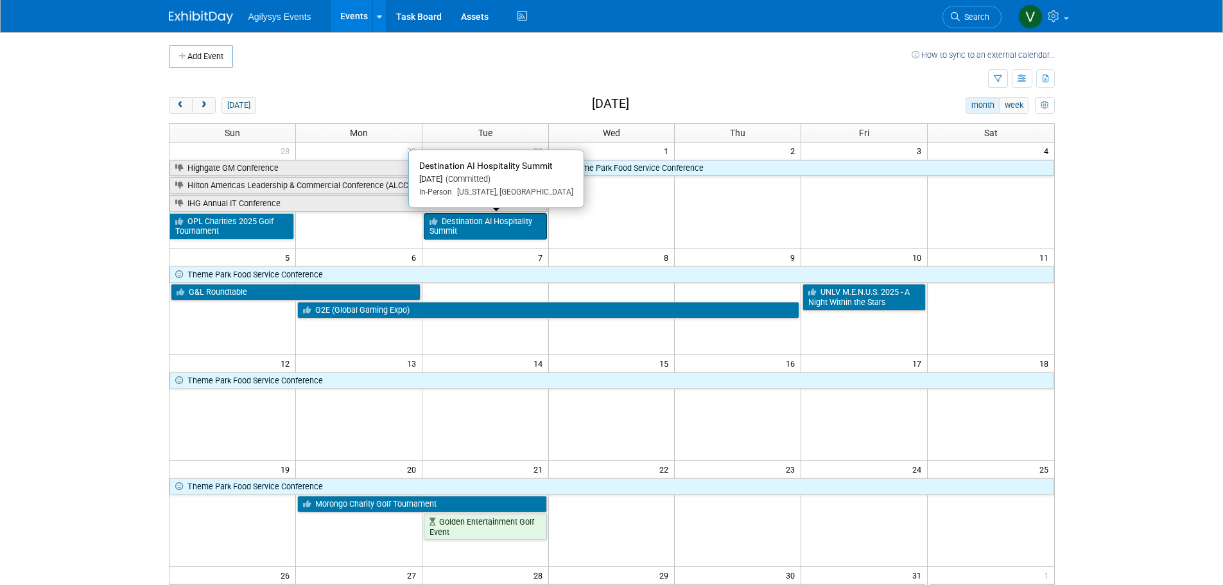
click at [505, 229] on link "Destination AI Hospitality Summit" at bounding box center [485, 226] width 123 height 26
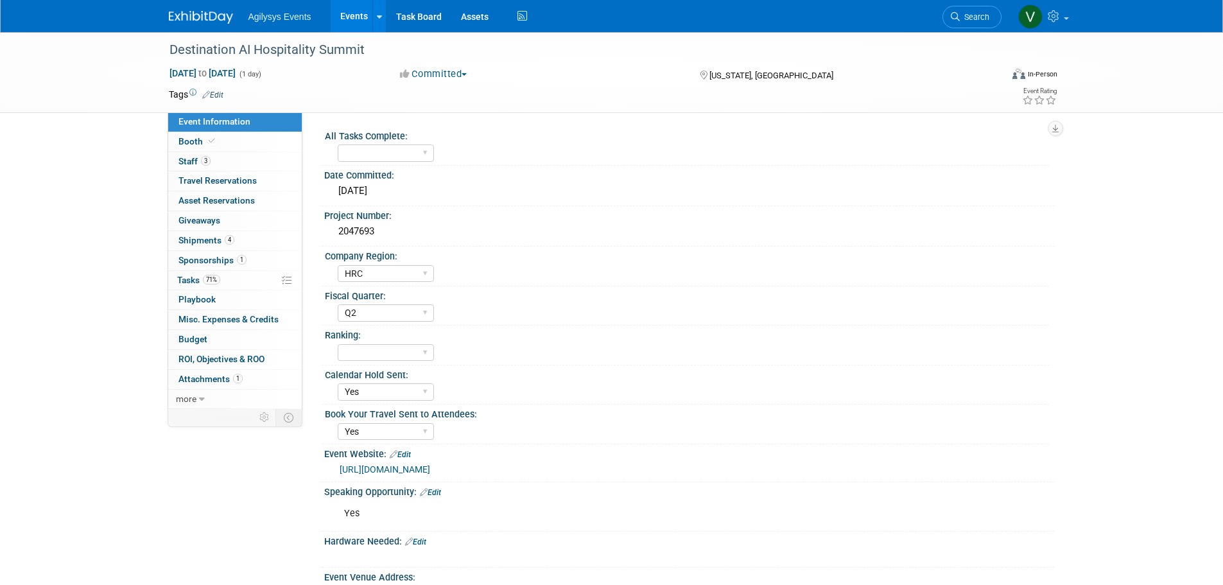
select select "HRC"
select select "Q2"
select select "Yes"
click at [204, 144] on span "Booth" at bounding box center [198, 141] width 39 height 10
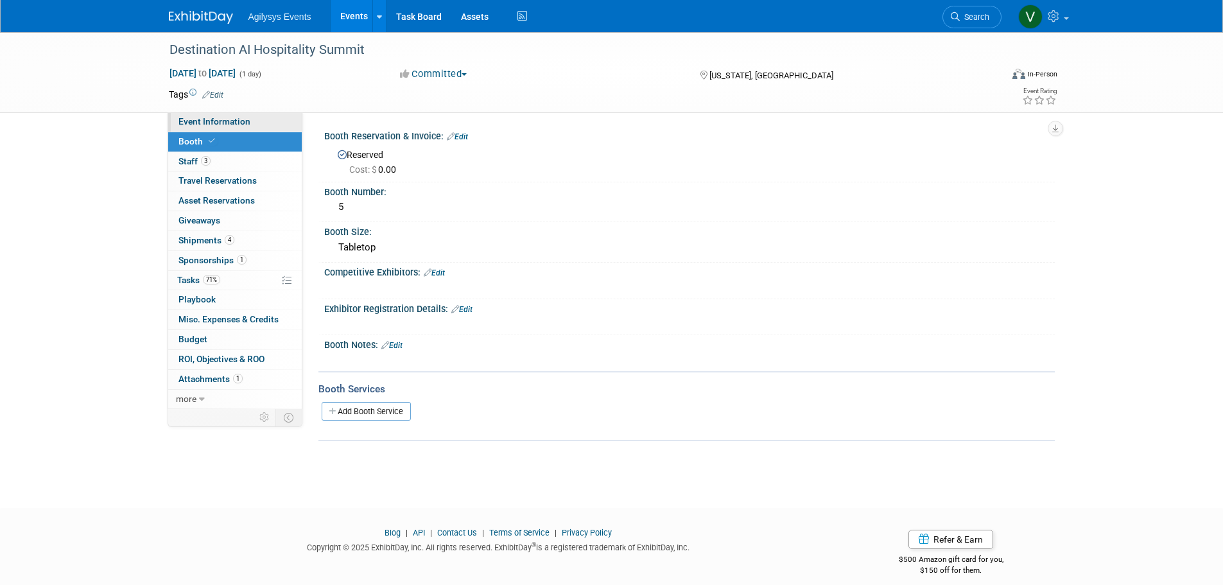
click at [207, 125] on span "Event Information" at bounding box center [215, 121] width 72 height 10
select select "HRC"
select select "Q2"
select select "Yes"
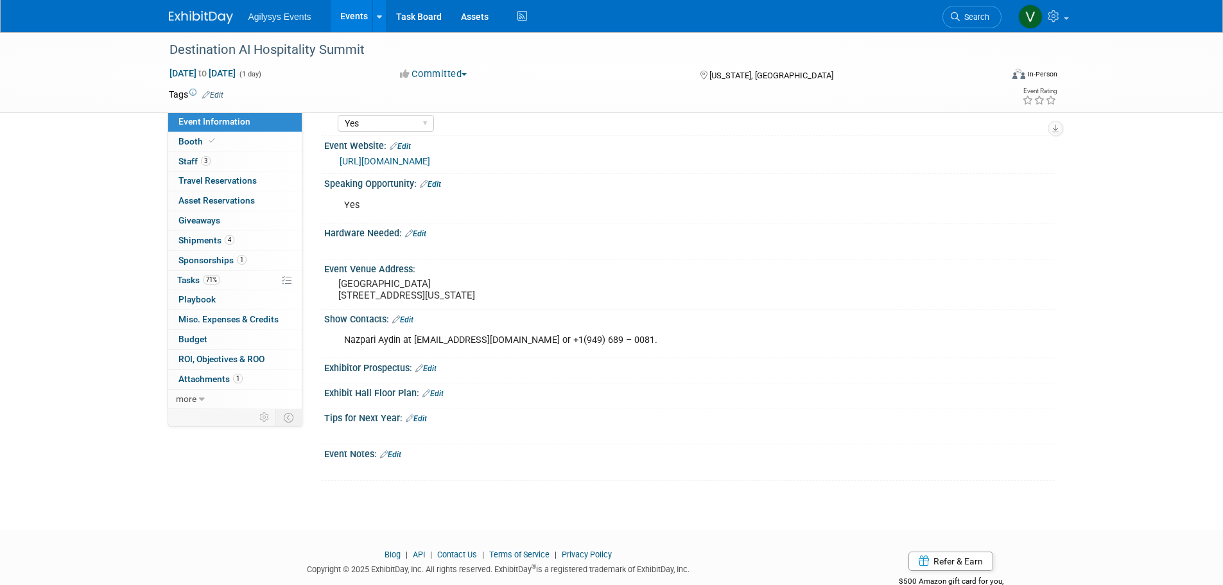
scroll to position [321, 0]
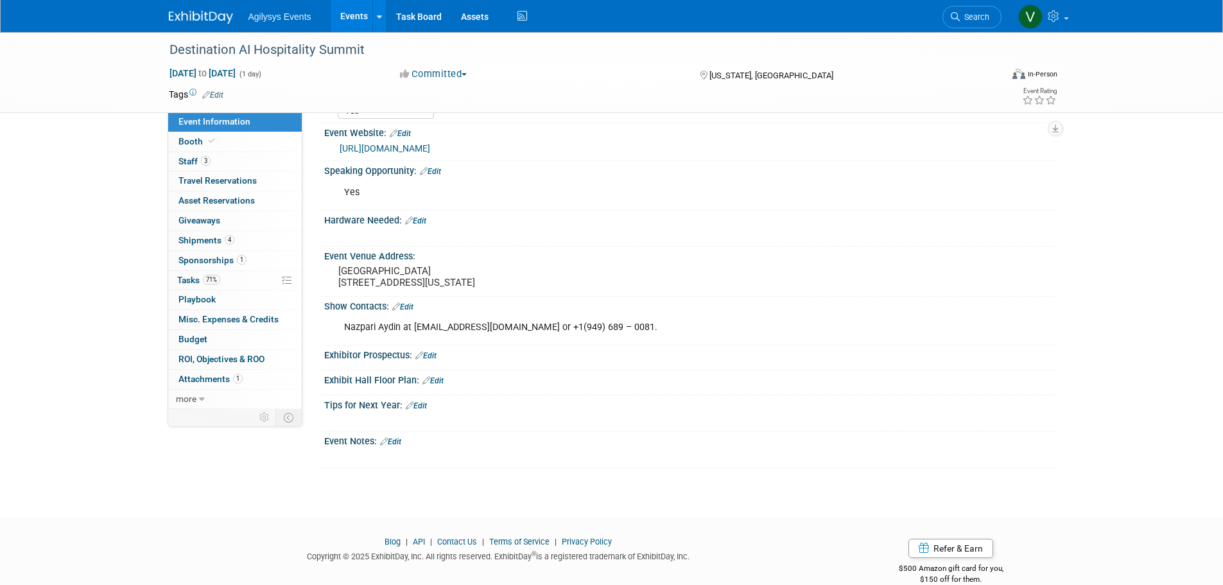
click at [214, 14] on img at bounding box center [201, 17] width 64 height 13
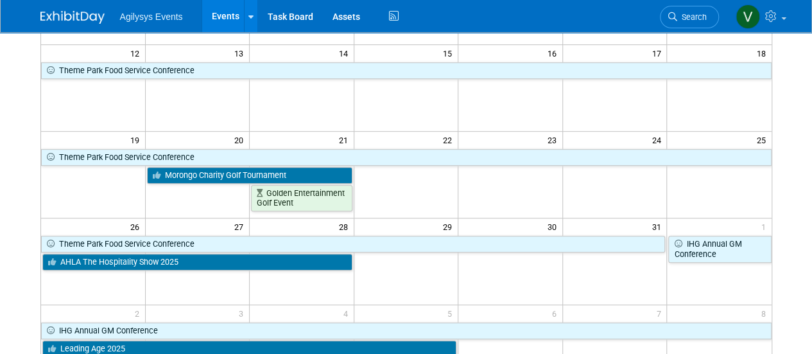
scroll to position [193, 0]
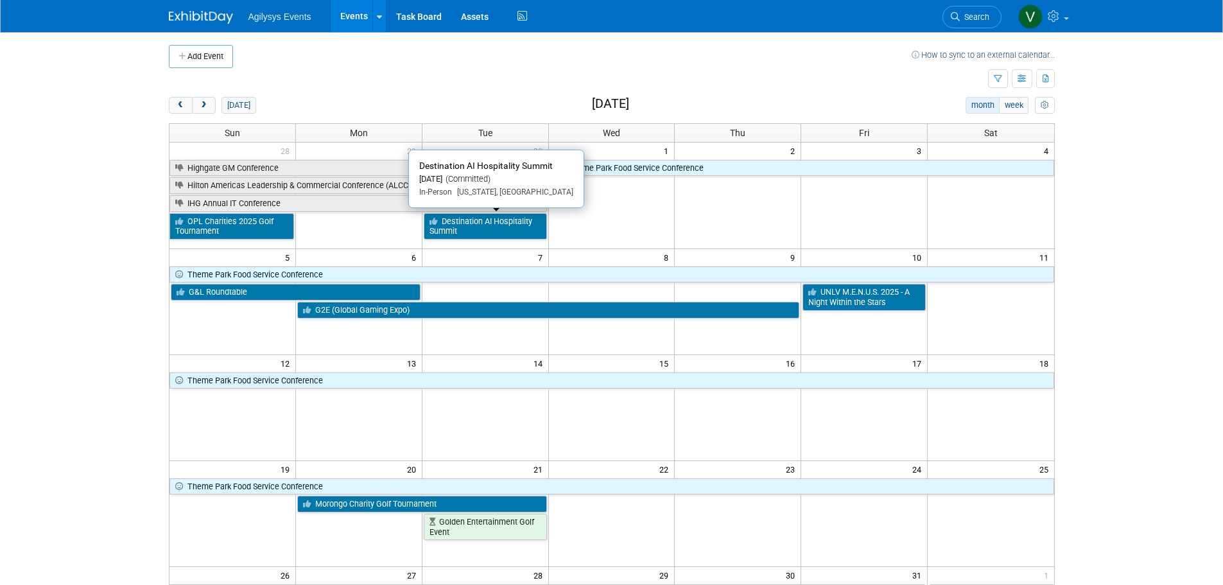
click at [476, 221] on link "Destination AI Hospitality Summit" at bounding box center [485, 226] width 123 height 26
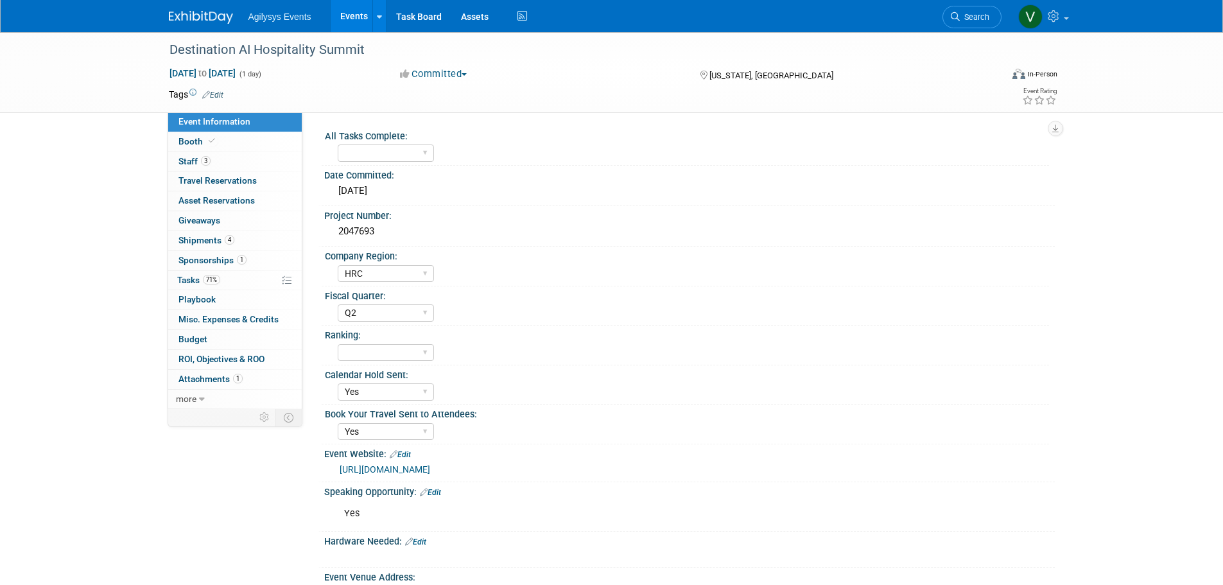
select select "HRC"
select select "Q2"
select select "Yes"
click at [220, 186] on span "Travel Reservations 0" at bounding box center [218, 180] width 78 height 10
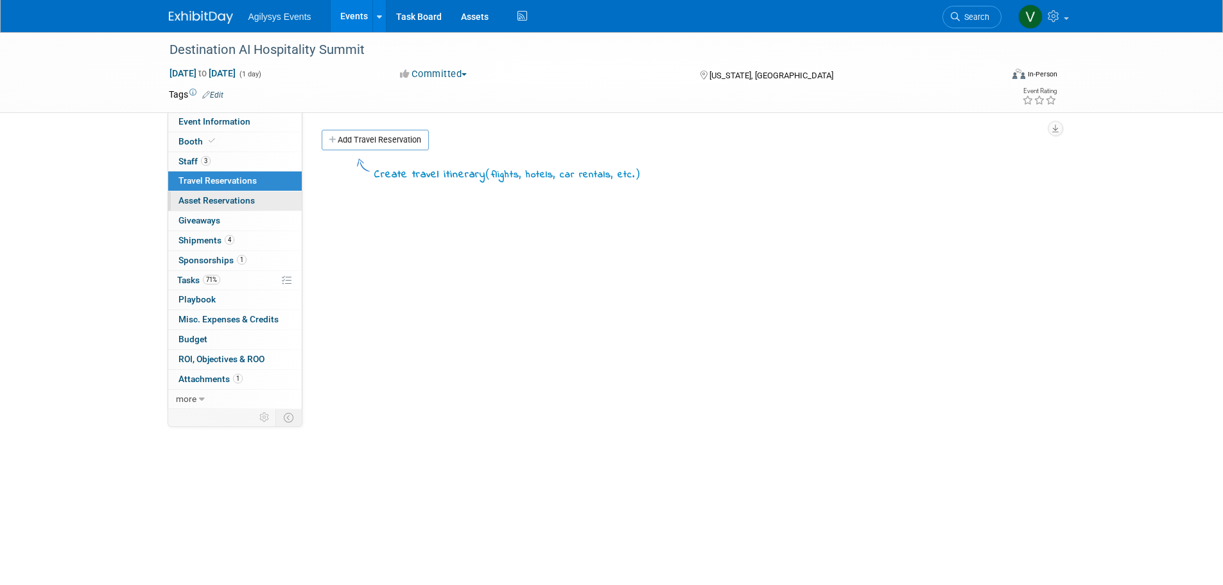
click at [220, 200] on span "Asset Reservations 0" at bounding box center [217, 200] width 76 height 10
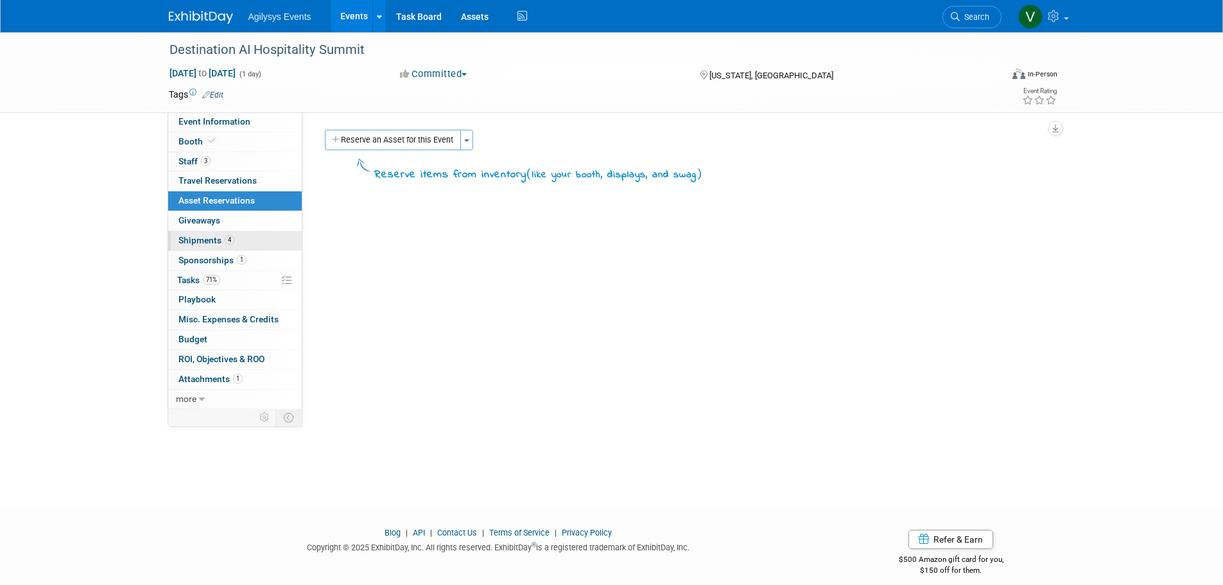
click at [211, 245] on span "Shipments 4" at bounding box center [207, 240] width 56 height 10
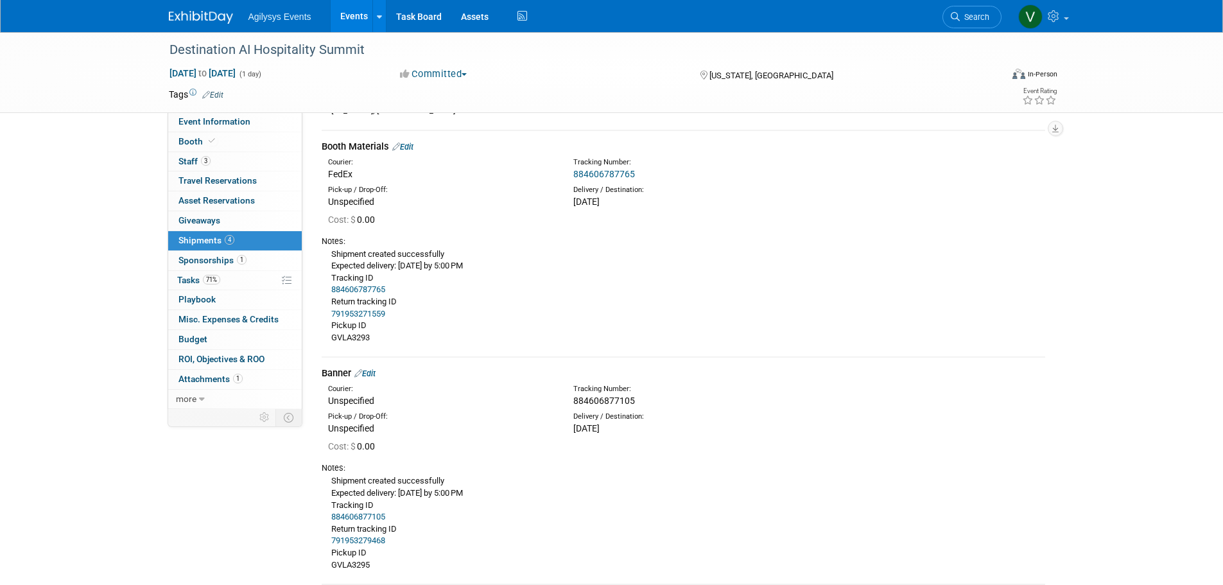
scroll to position [321, 0]
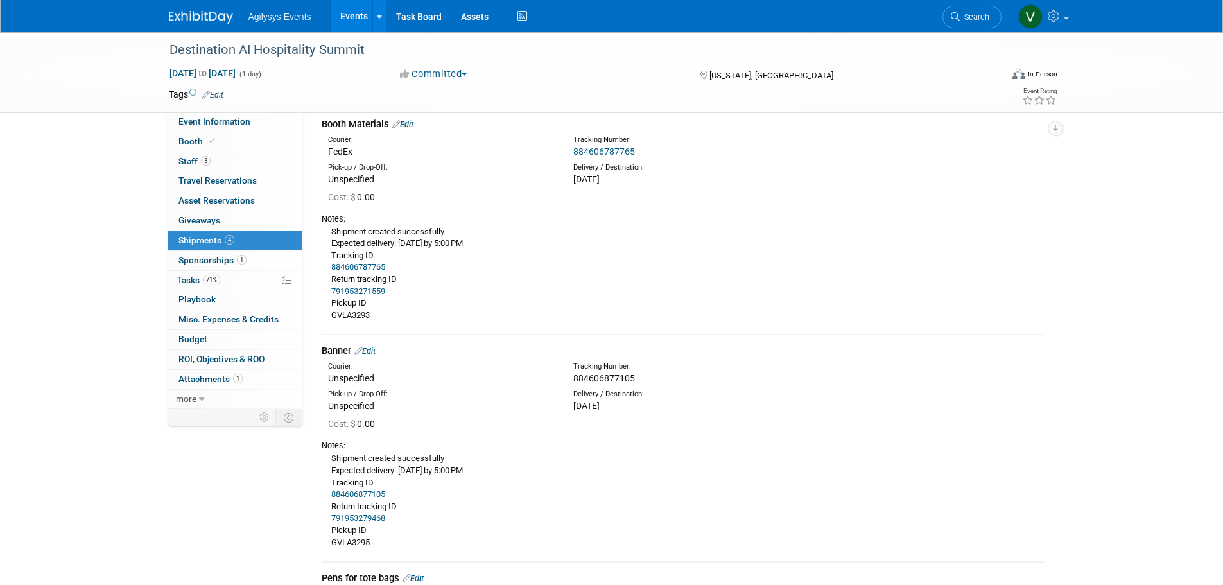
drag, startPoint x: 634, startPoint y: 377, endPoint x: 571, endPoint y: 376, distance: 62.3
click at [571, 376] on div "Tracking Number: 884606877105" at bounding box center [717, 373] width 307 height 23
copy span "884606877105"
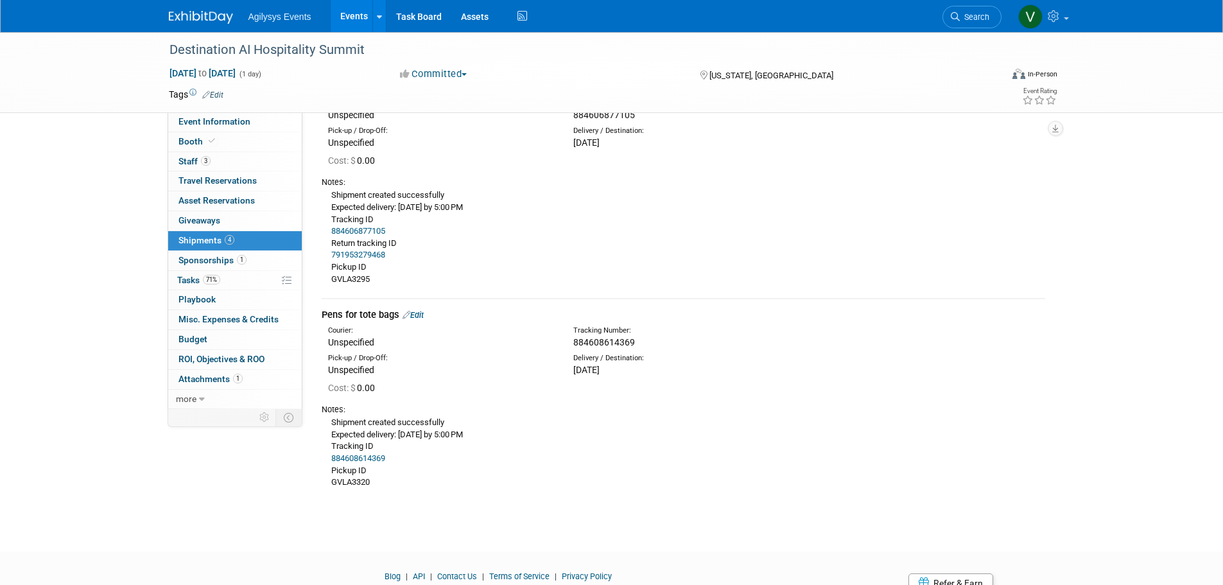
scroll to position [641, 0]
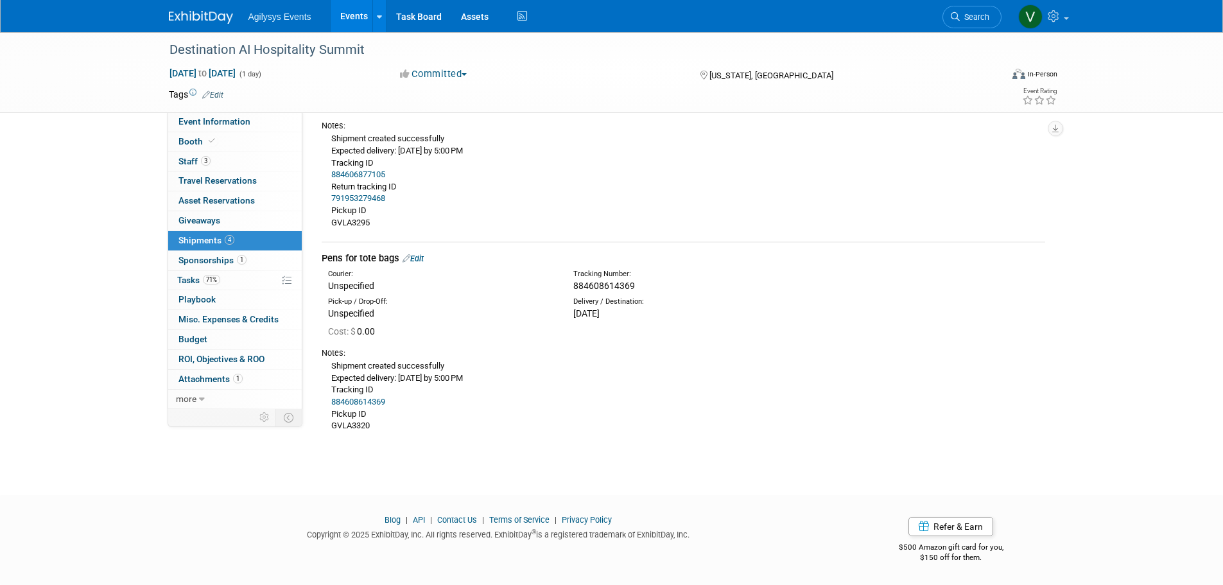
drag, startPoint x: 611, startPoint y: 283, endPoint x: 562, endPoint y: 280, distance: 48.9
click at [562, 280] on div "Courier: Unspecified Tracking Number: 884608614369" at bounding box center [683, 279] width 743 height 28
click at [631, 285] on span "884608614369" at bounding box center [604, 286] width 62 height 10
drag, startPoint x: 597, startPoint y: 285, endPoint x: 575, endPoint y: 285, distance: 22.5
click at [575, 285] on div "884608614369" at bounding box center [717, 285] width 288 height 13
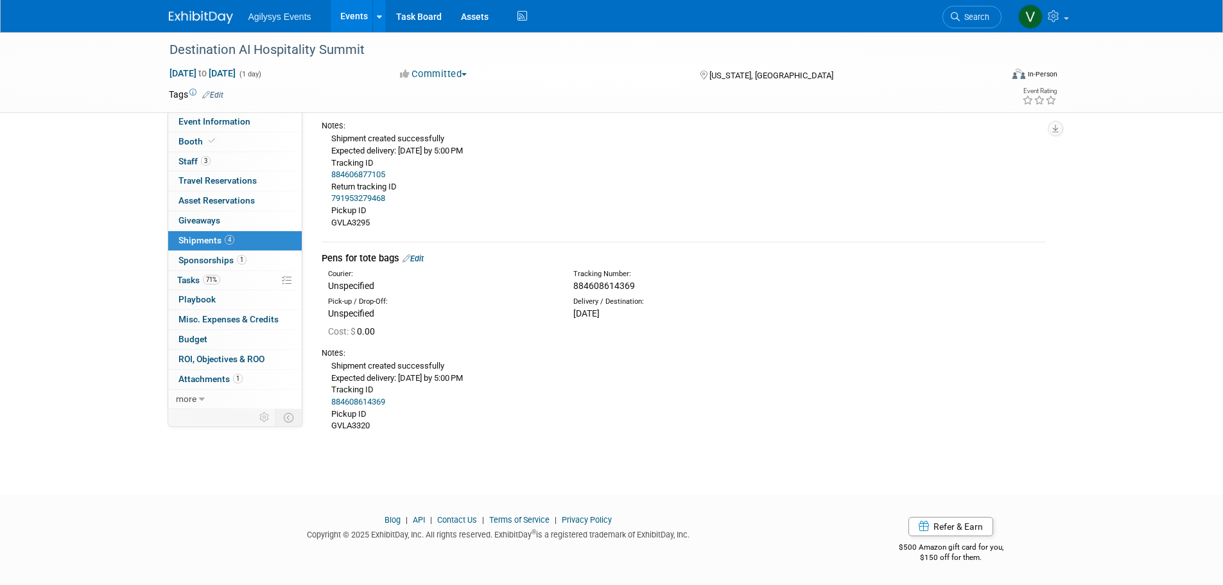
copy span "884608614369"
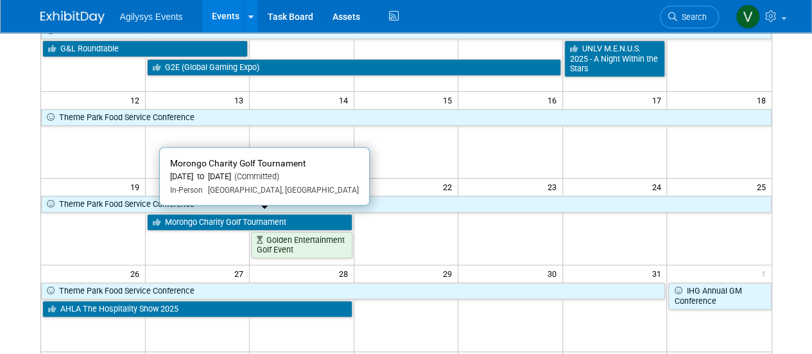
scroll to position [257, 0]
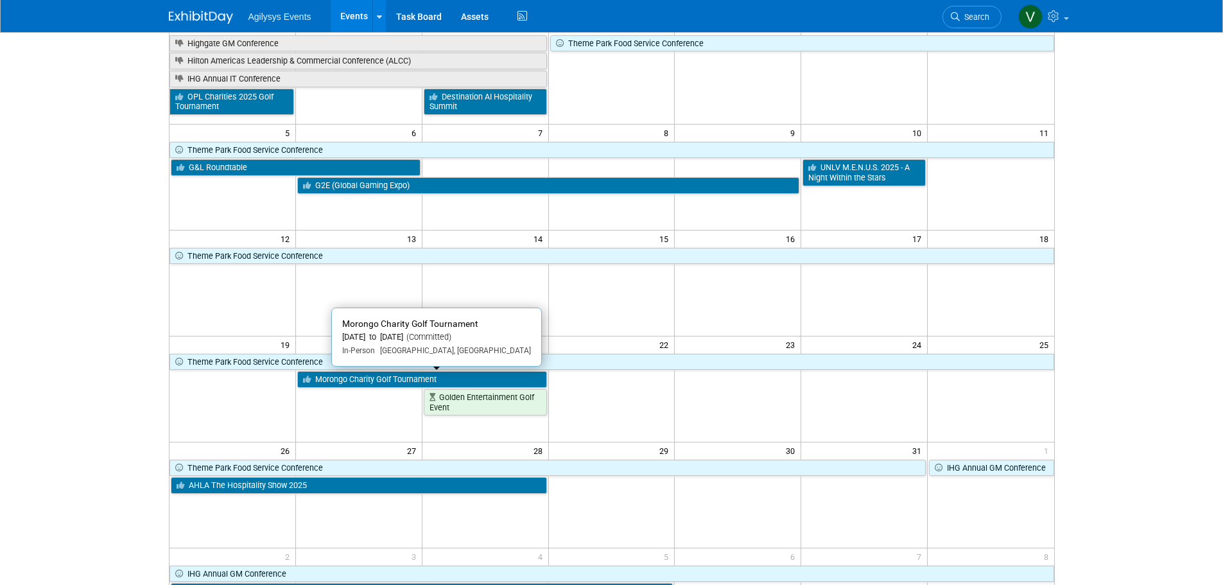
scroll to position [128, 0]
